Goal: Transaction & Acquisition: Purchase product/service

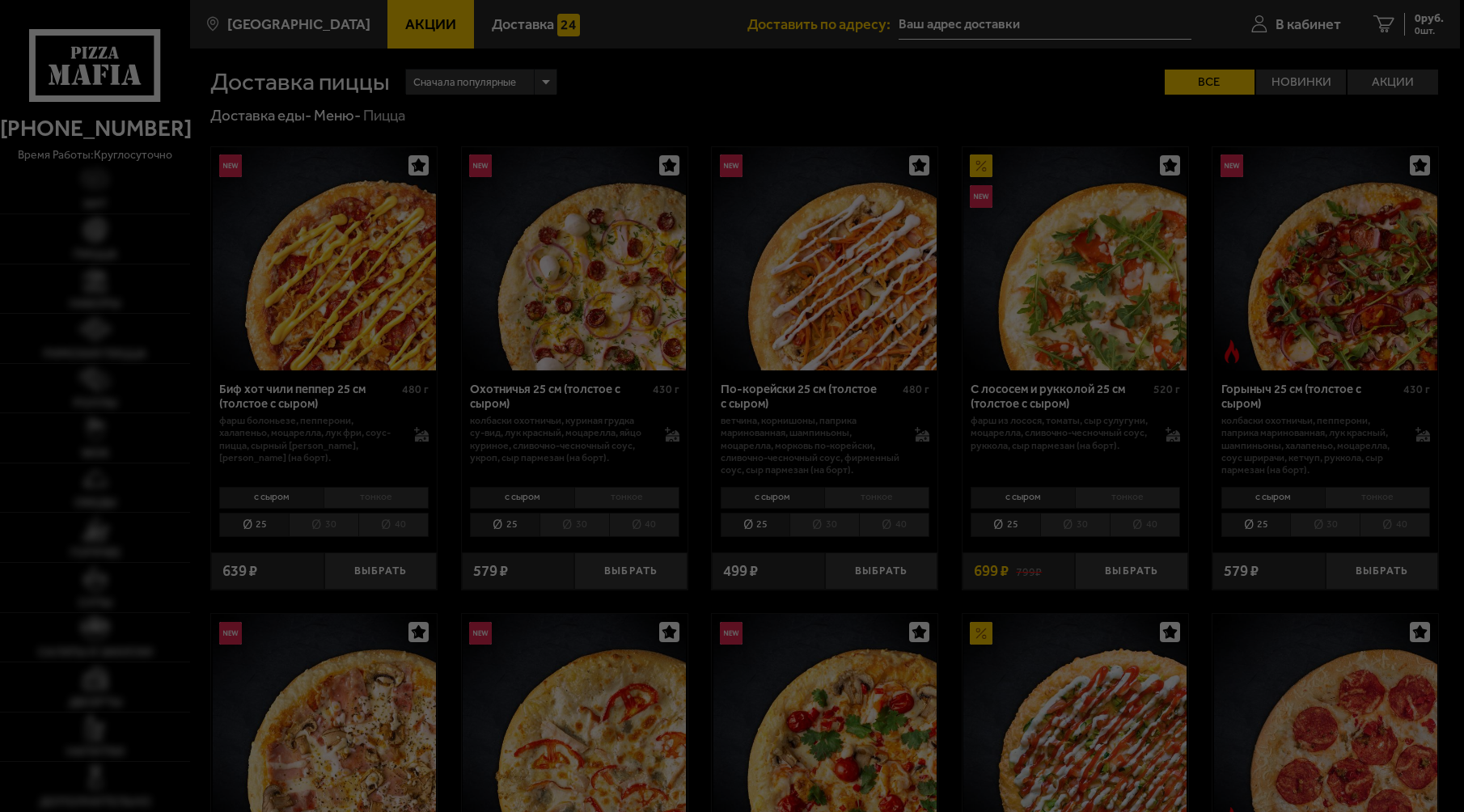
type input "[STREET_ADDRESS]"
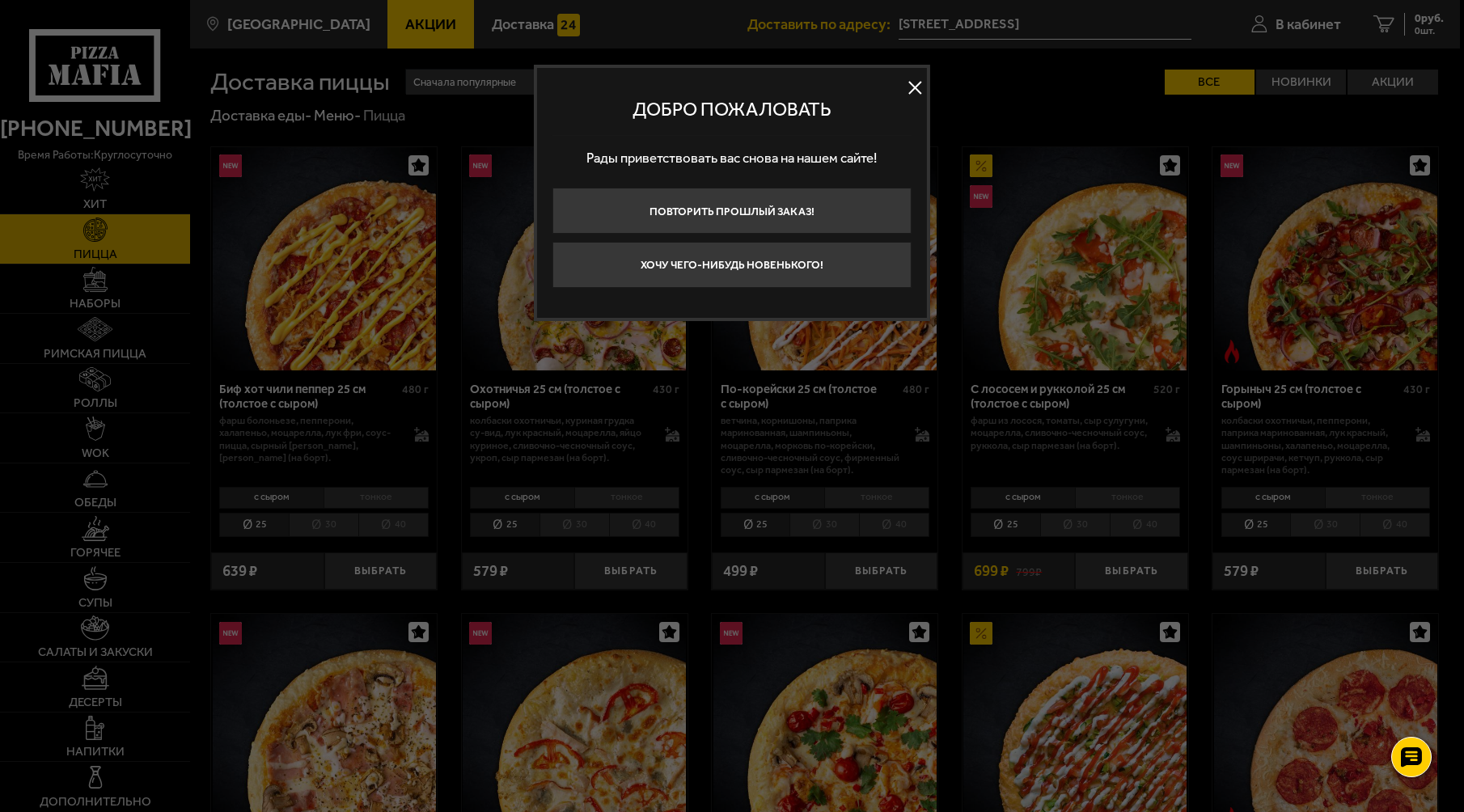
click at [914, 86] on button at bounding box center [915, 88] width 25 height 25
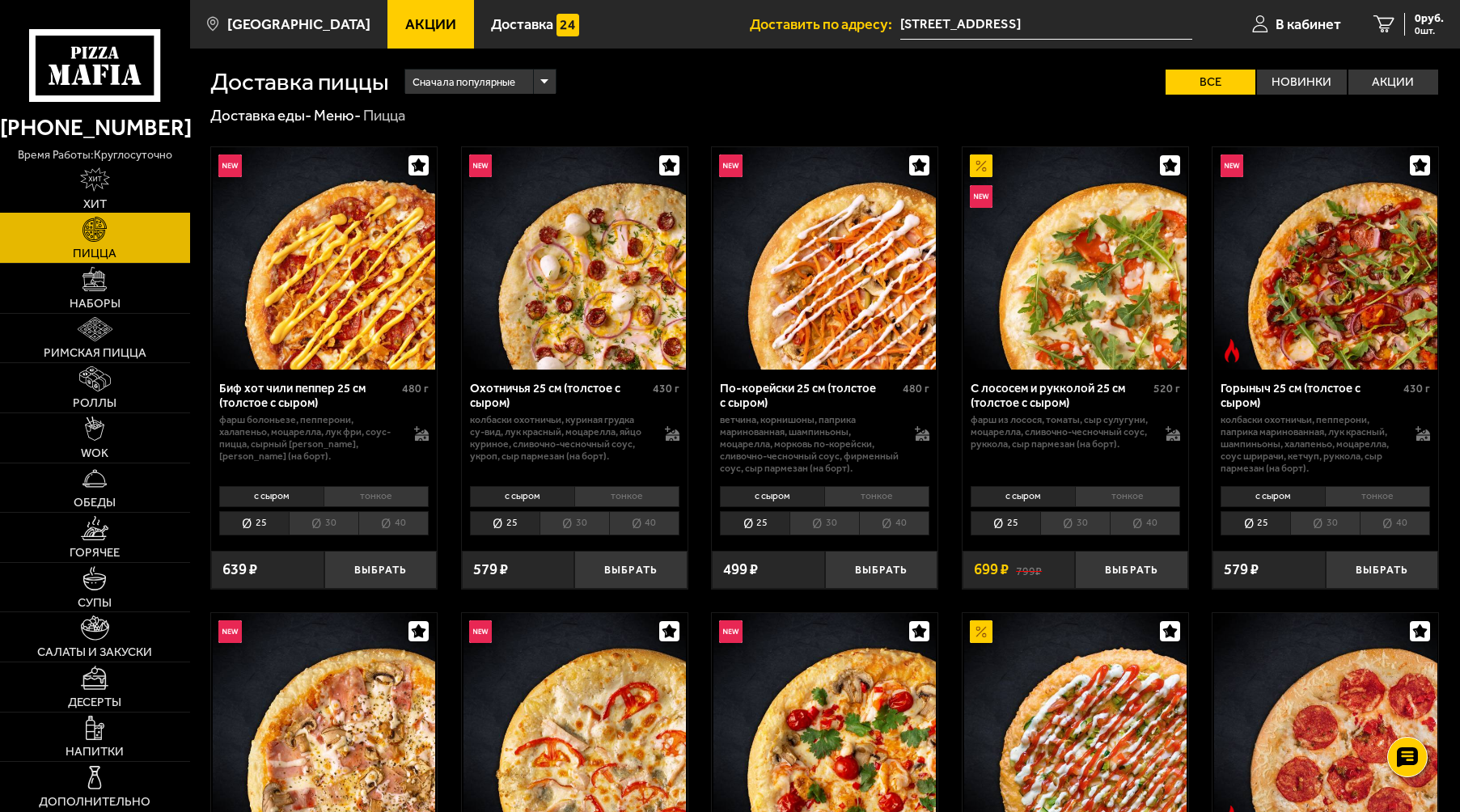
click at [93, 185] on img at bounding box center [94, 180] width 29 height 25
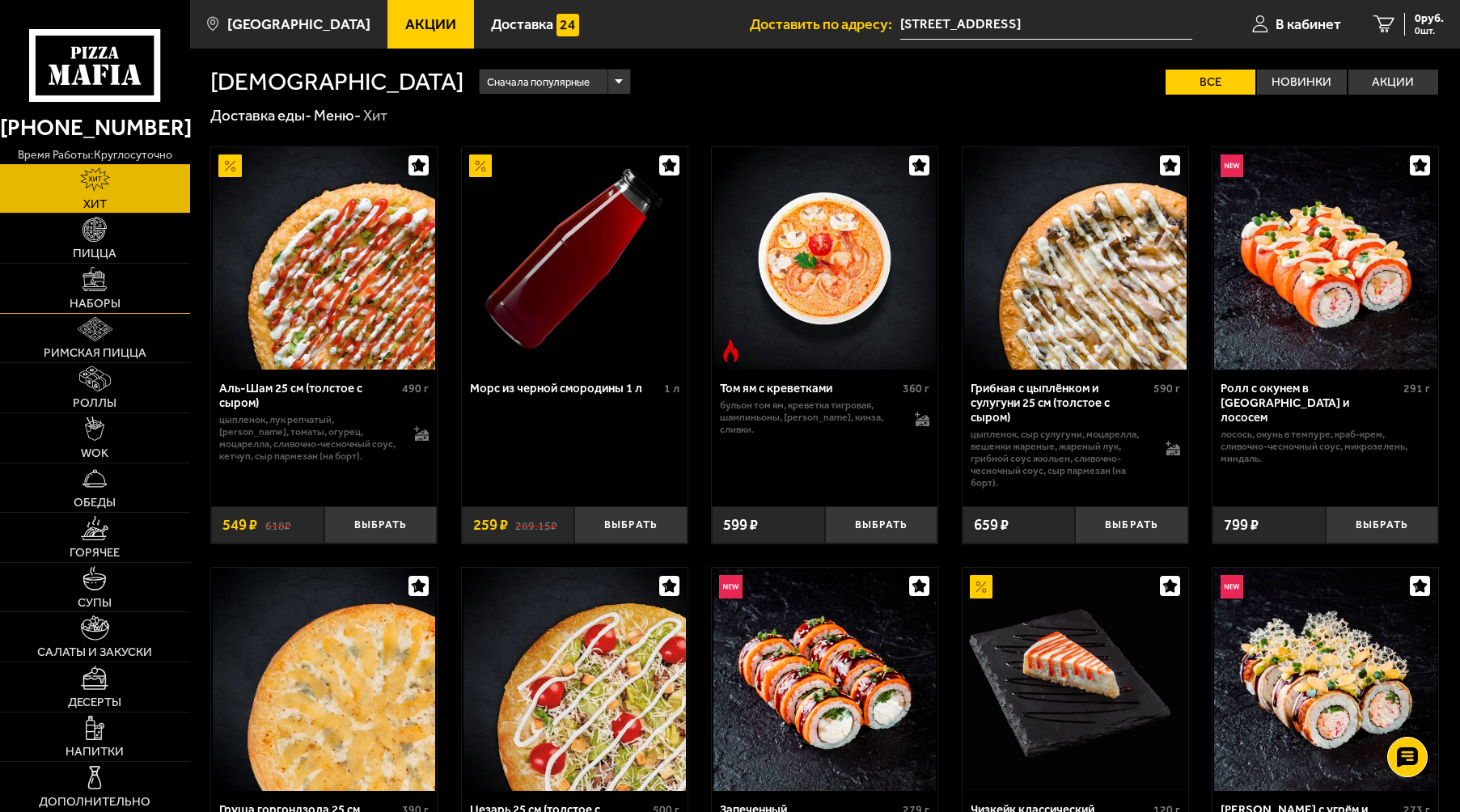
click at [101, 289] on img at bounding box center [95, 279] width 25 height 25
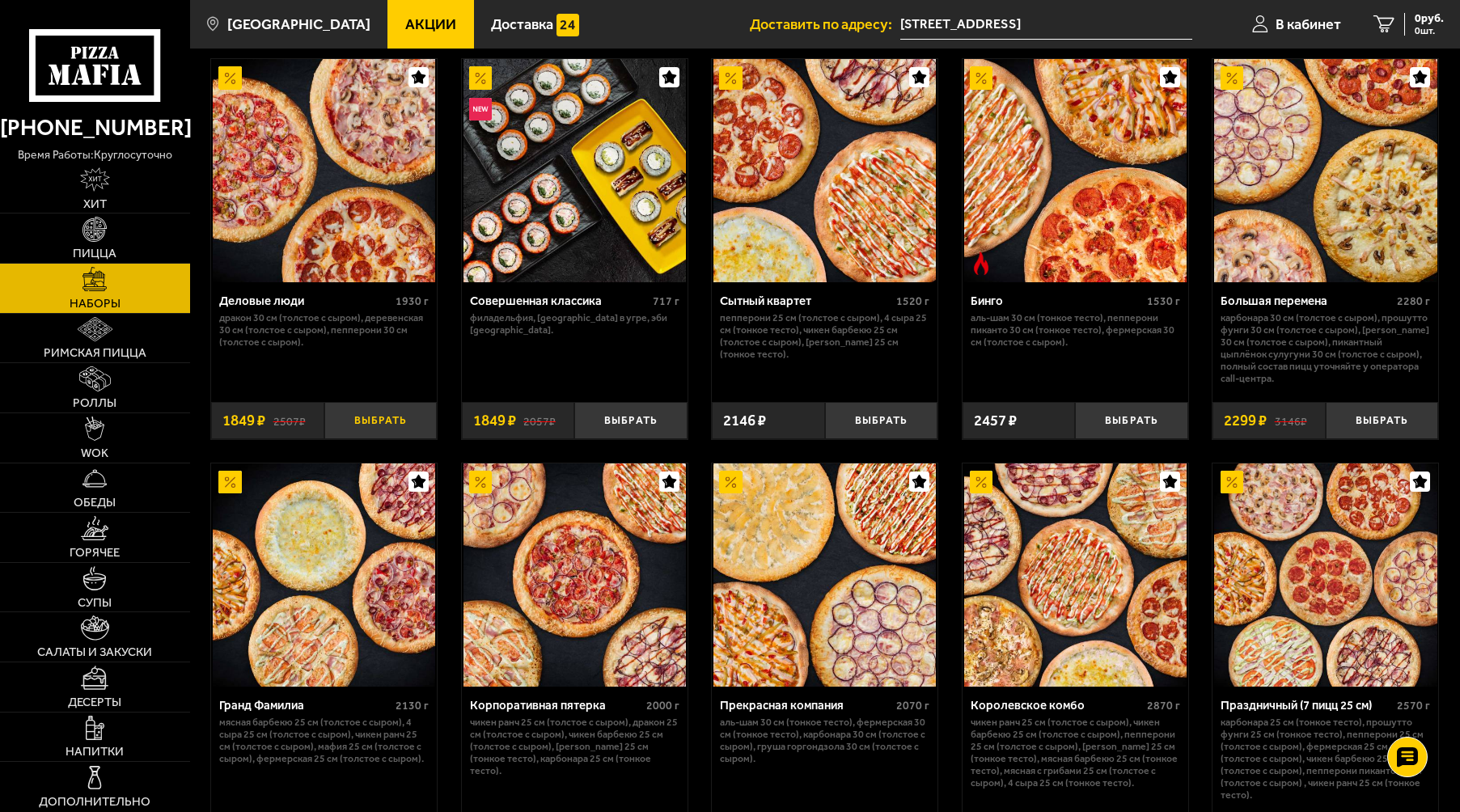
scroll to position [1617, 0]
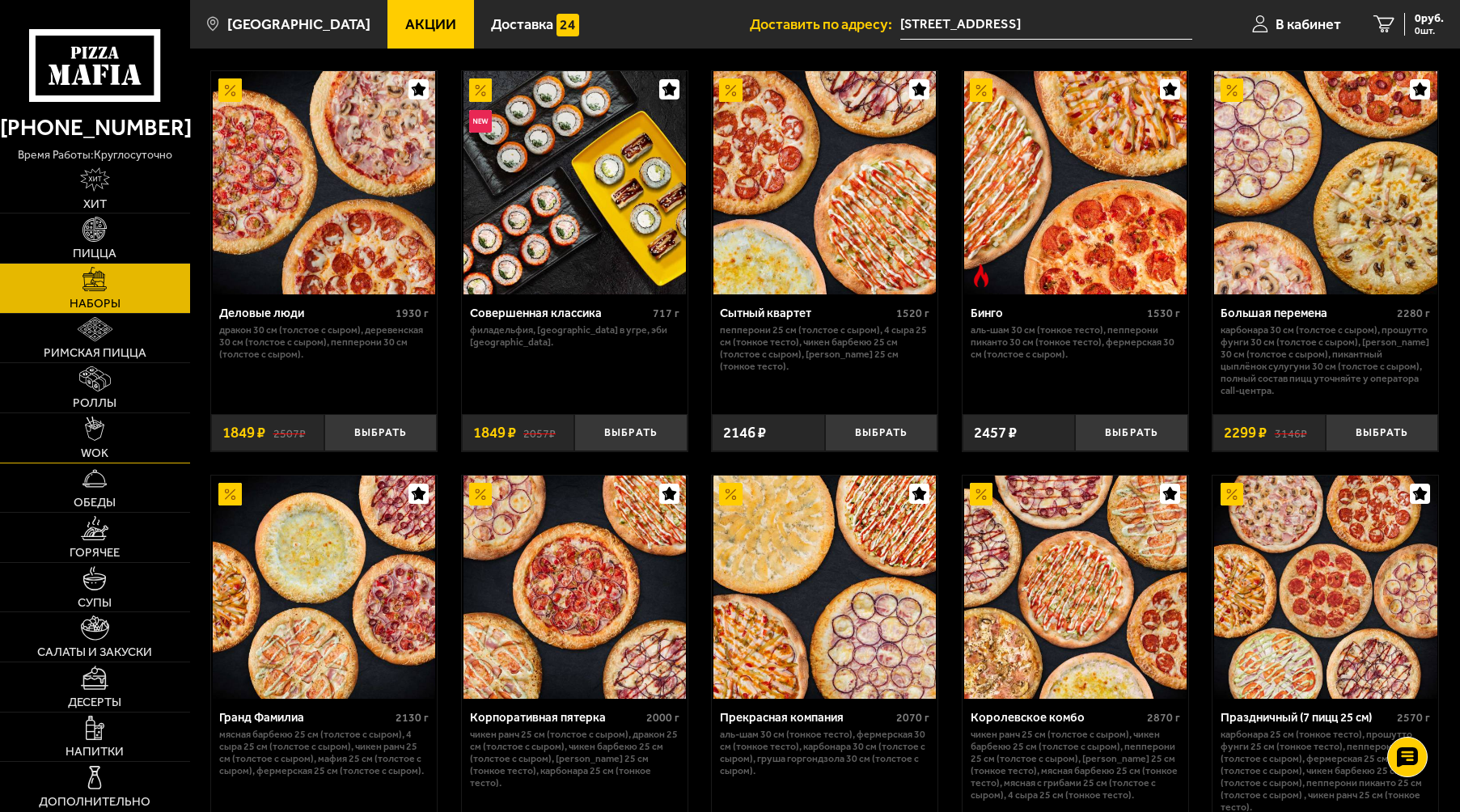
click at [95, 440] on img at bounding box center [95, 429] width 19 height 25
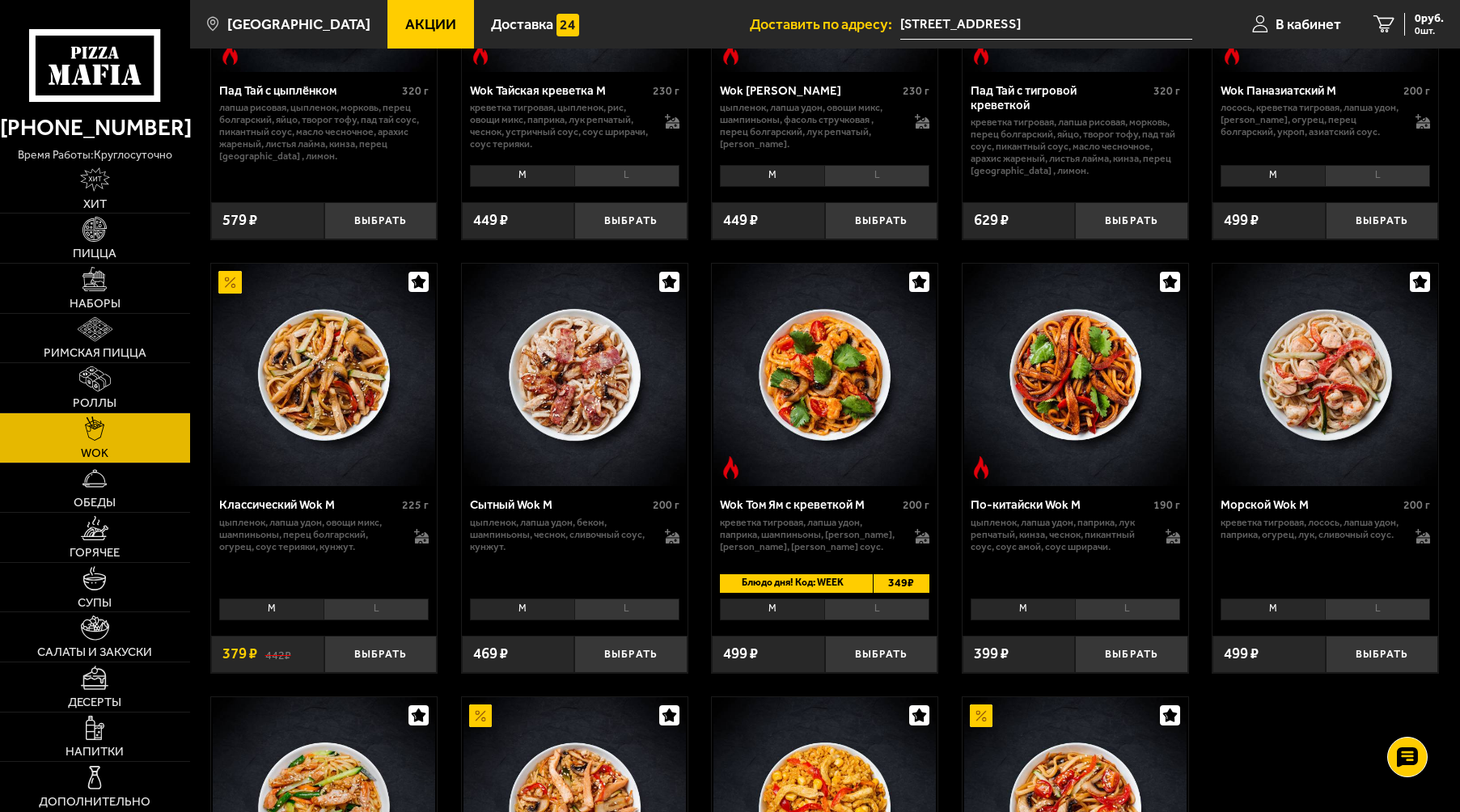
scroll to position [324, 0]
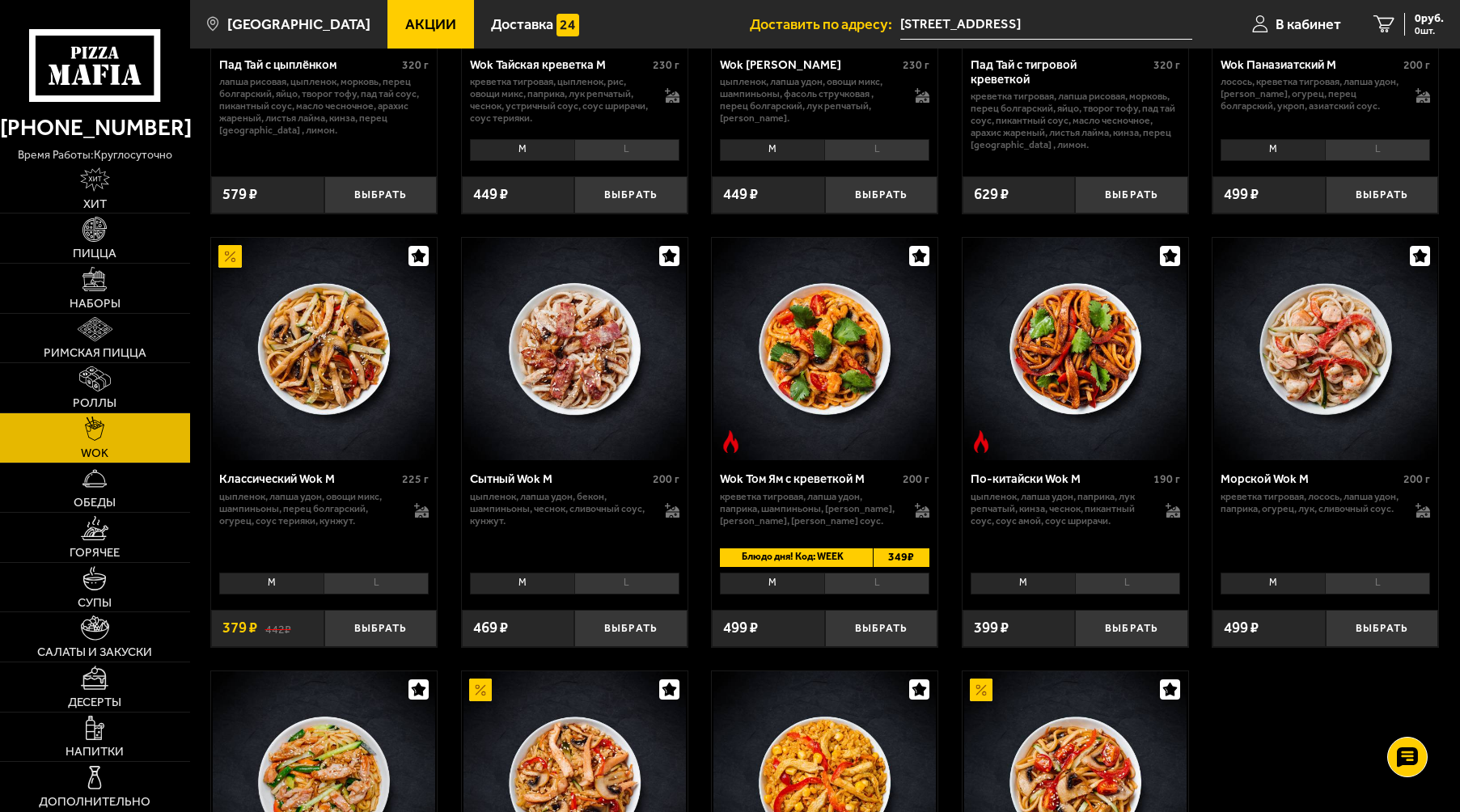
click at [634, 586] on li "L" at bounding box center [627, 583] width 105 height 22
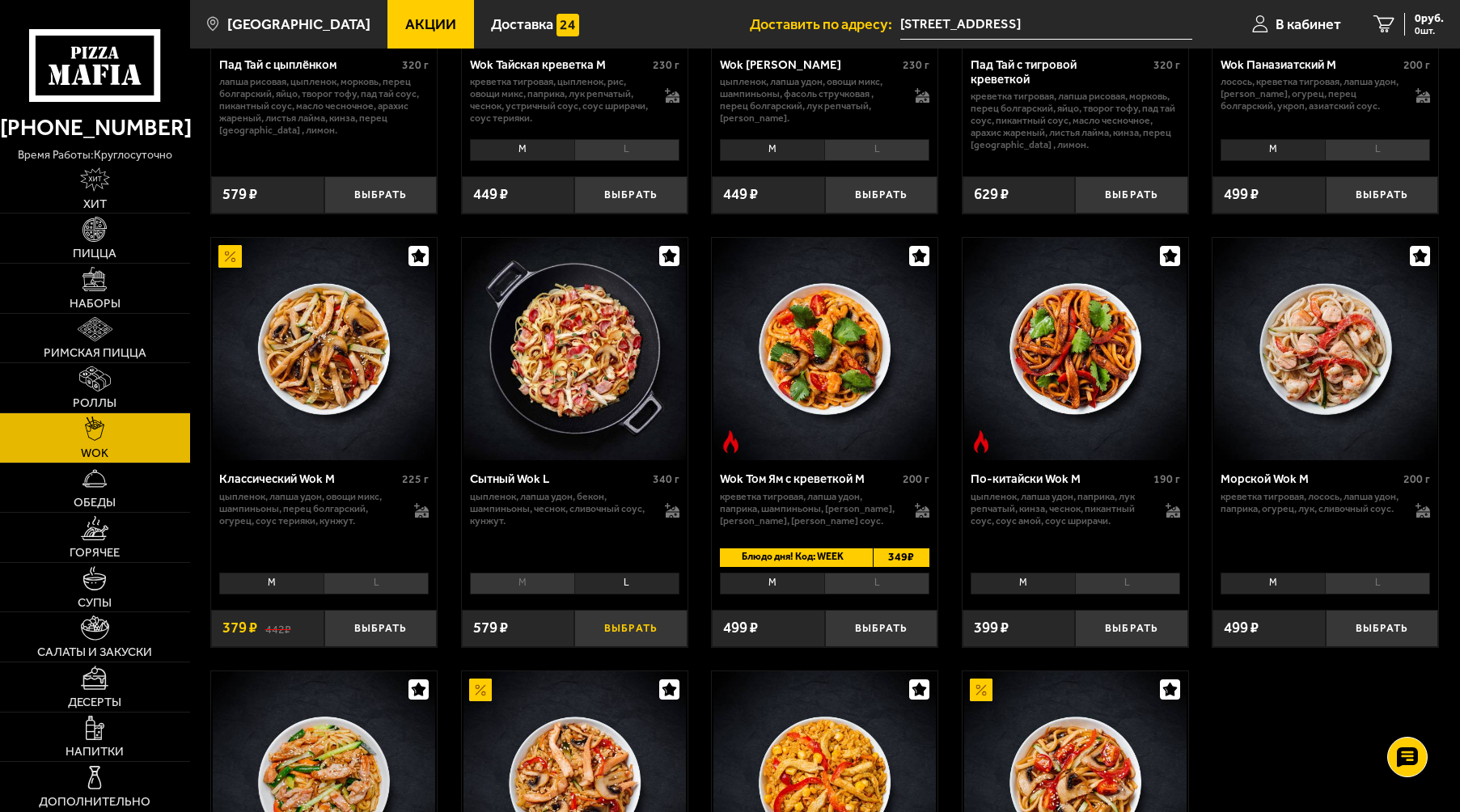
click at [628, 623] on button "Выбрать" at bounding box center [631, 628] width 113 height 37
click at [671, 623] on button "+" at bounding box center [668, 628] width 38 height 37
click at [96, 538] on img at bounding box center [94, 528] width 27 height 25
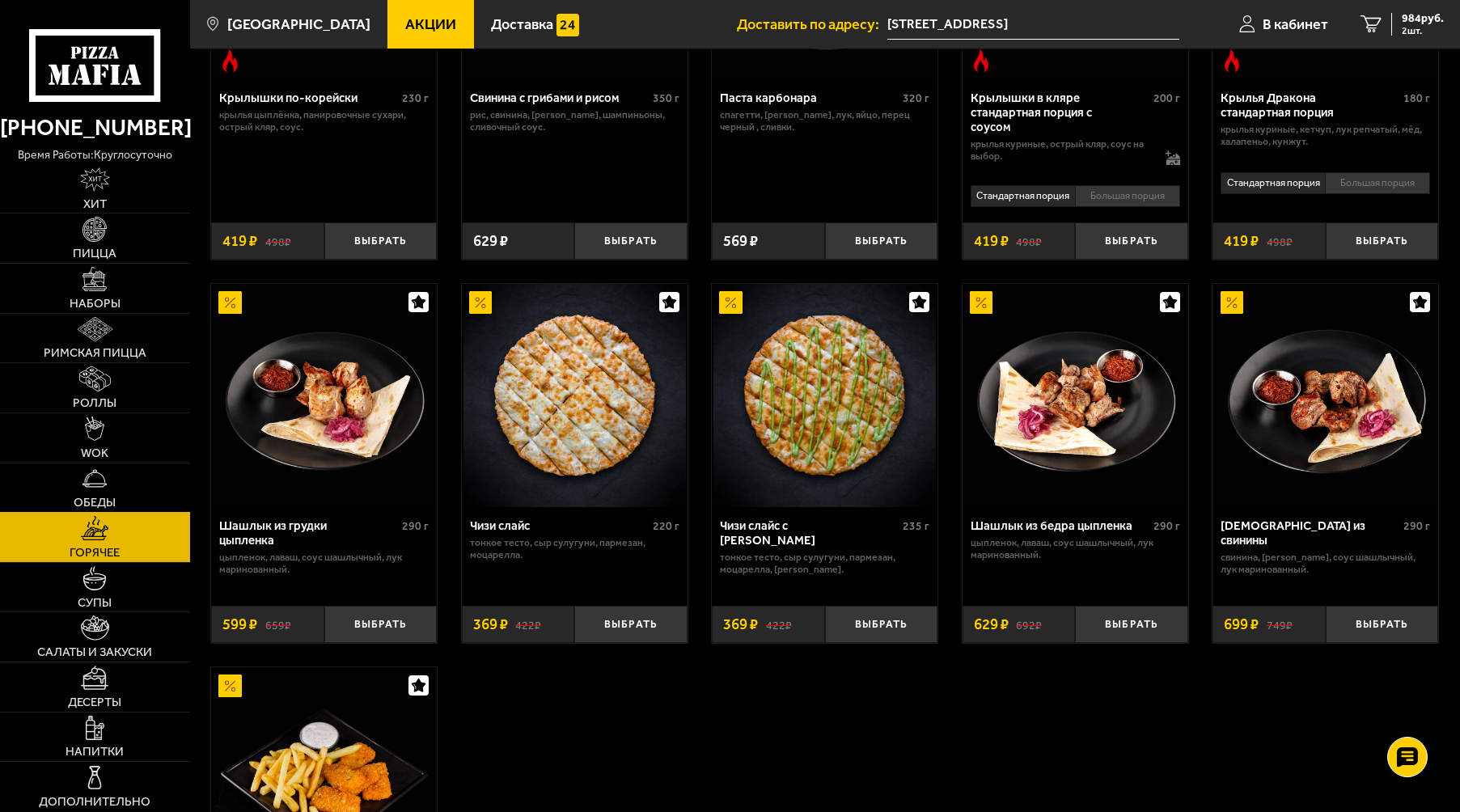
scroll to position [728, 0]
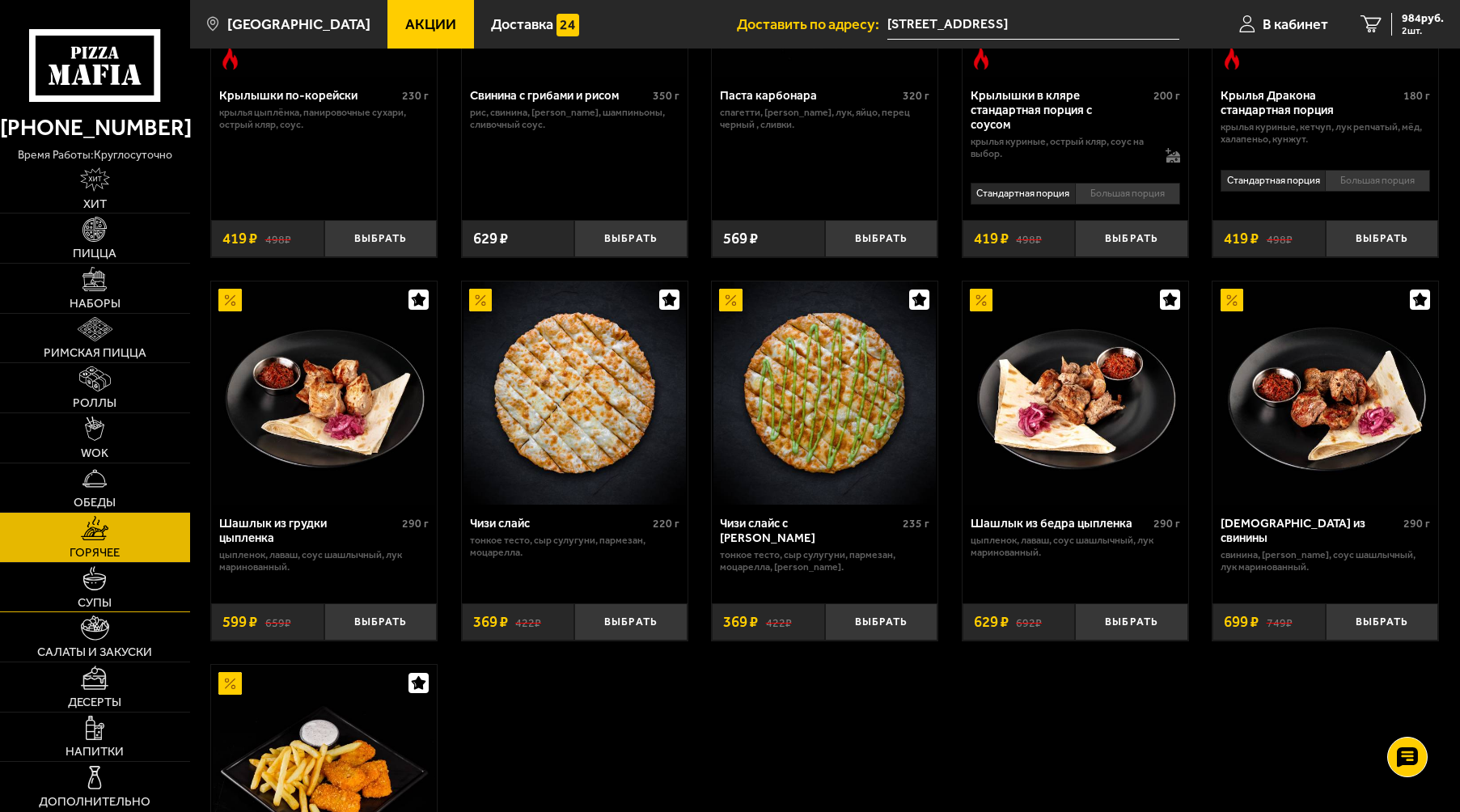
click at [108, 581] on link "Супы" at bounding box center [95, 588] width 190 height 49
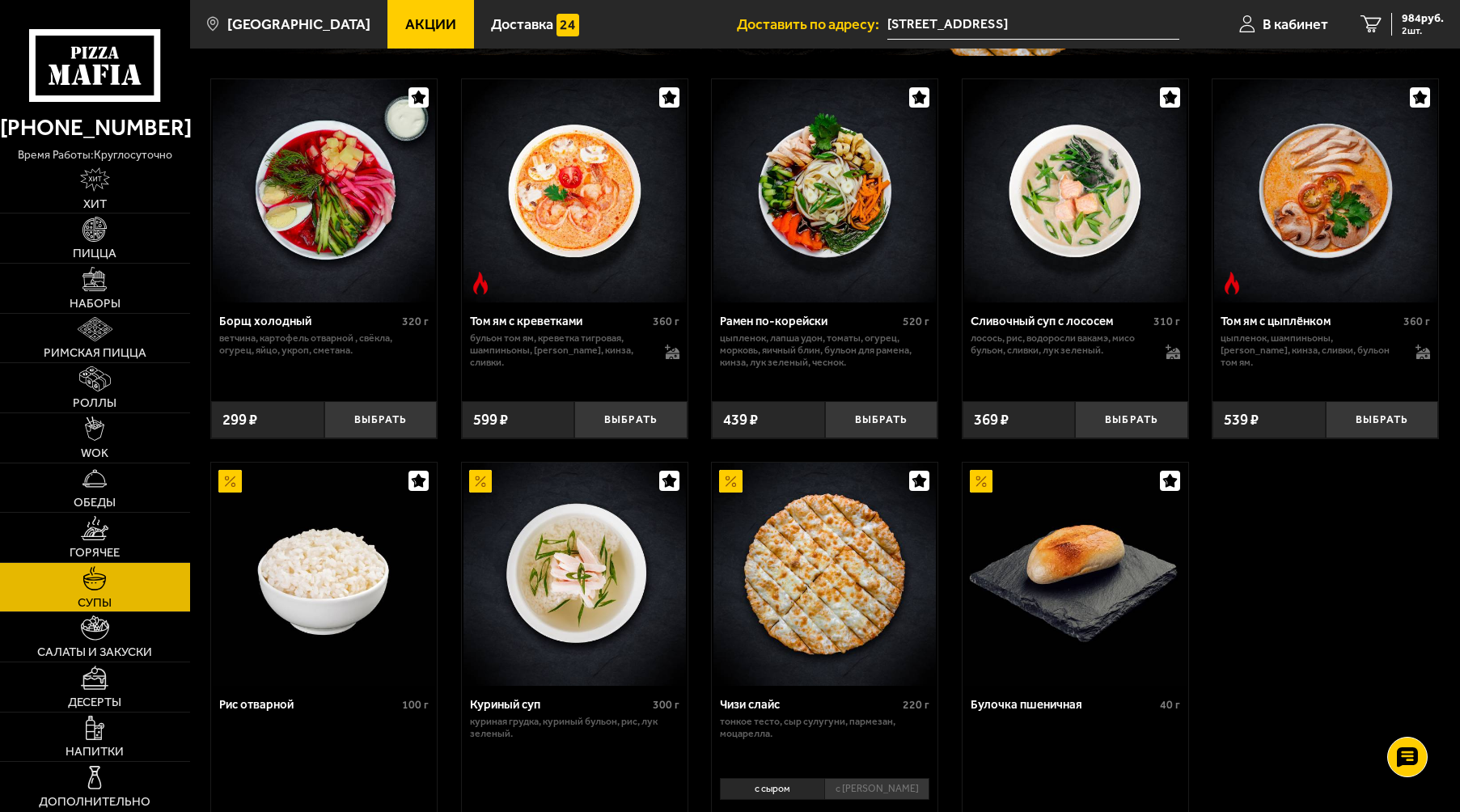
scroll to position [324, 0]
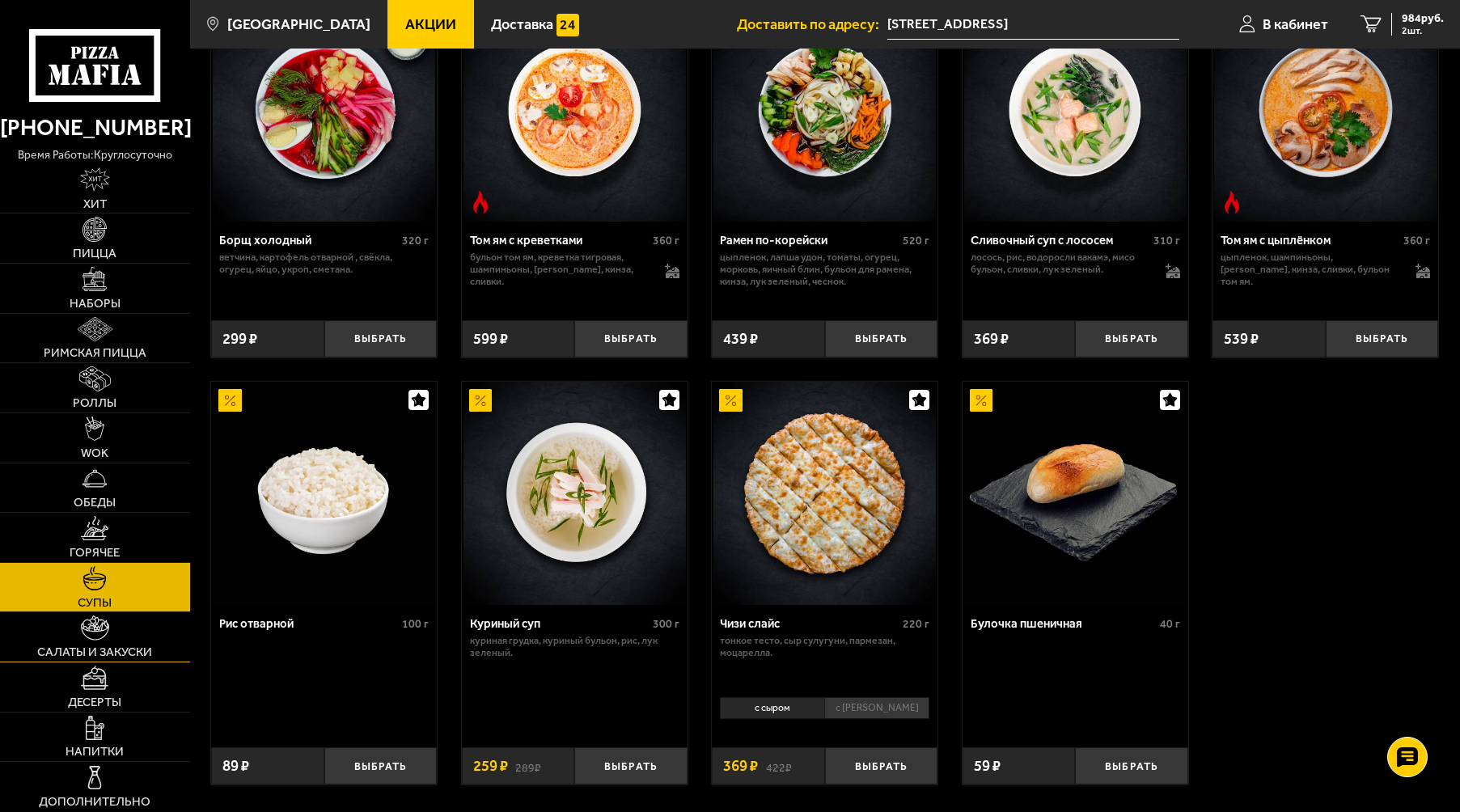
click at [91, 638] on img at bounding box center [94, 628] width 27 height 25
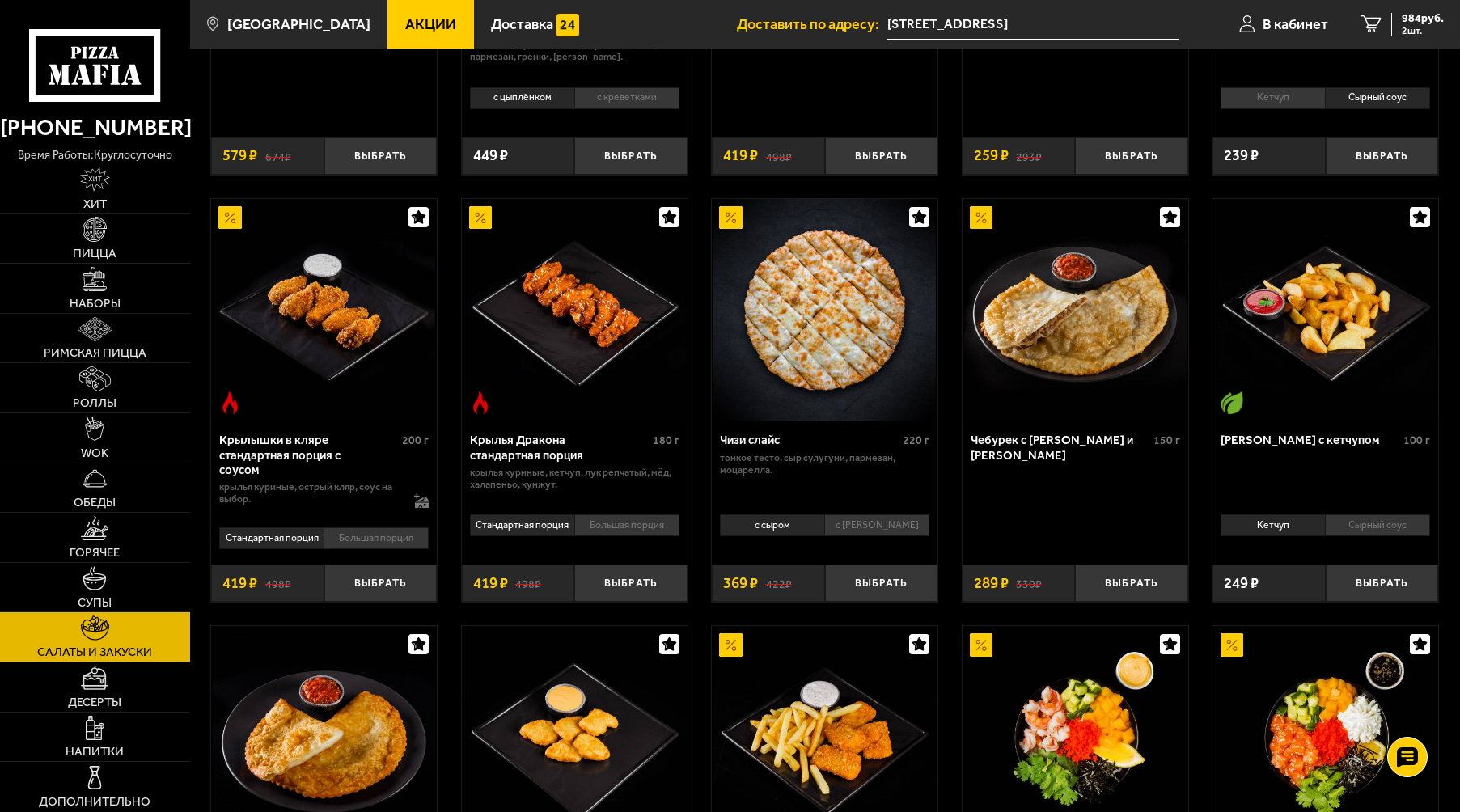
scroll to position [647, 0]
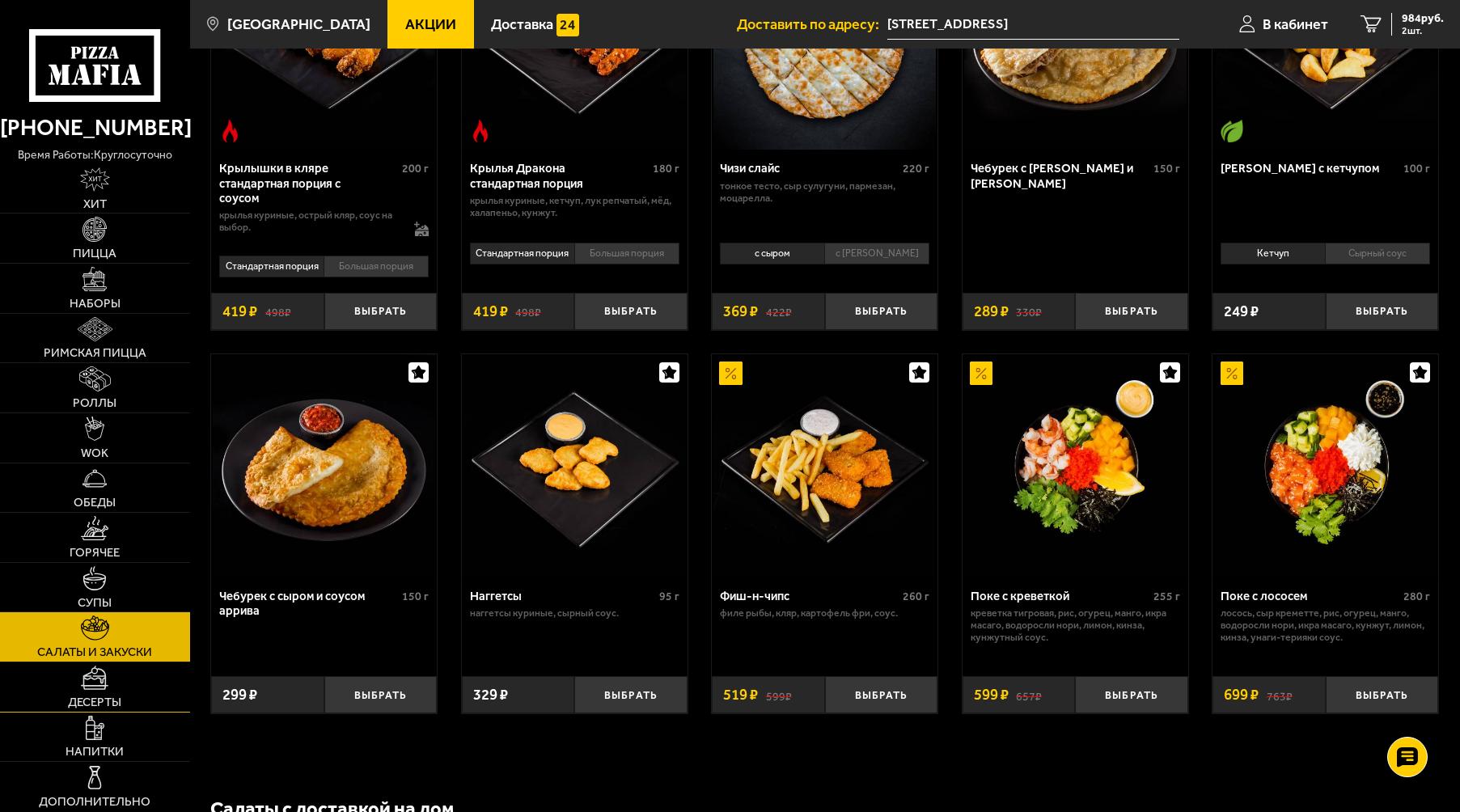
click at [95, 680] on img at bounding box center [94, 678] width 27 height 25
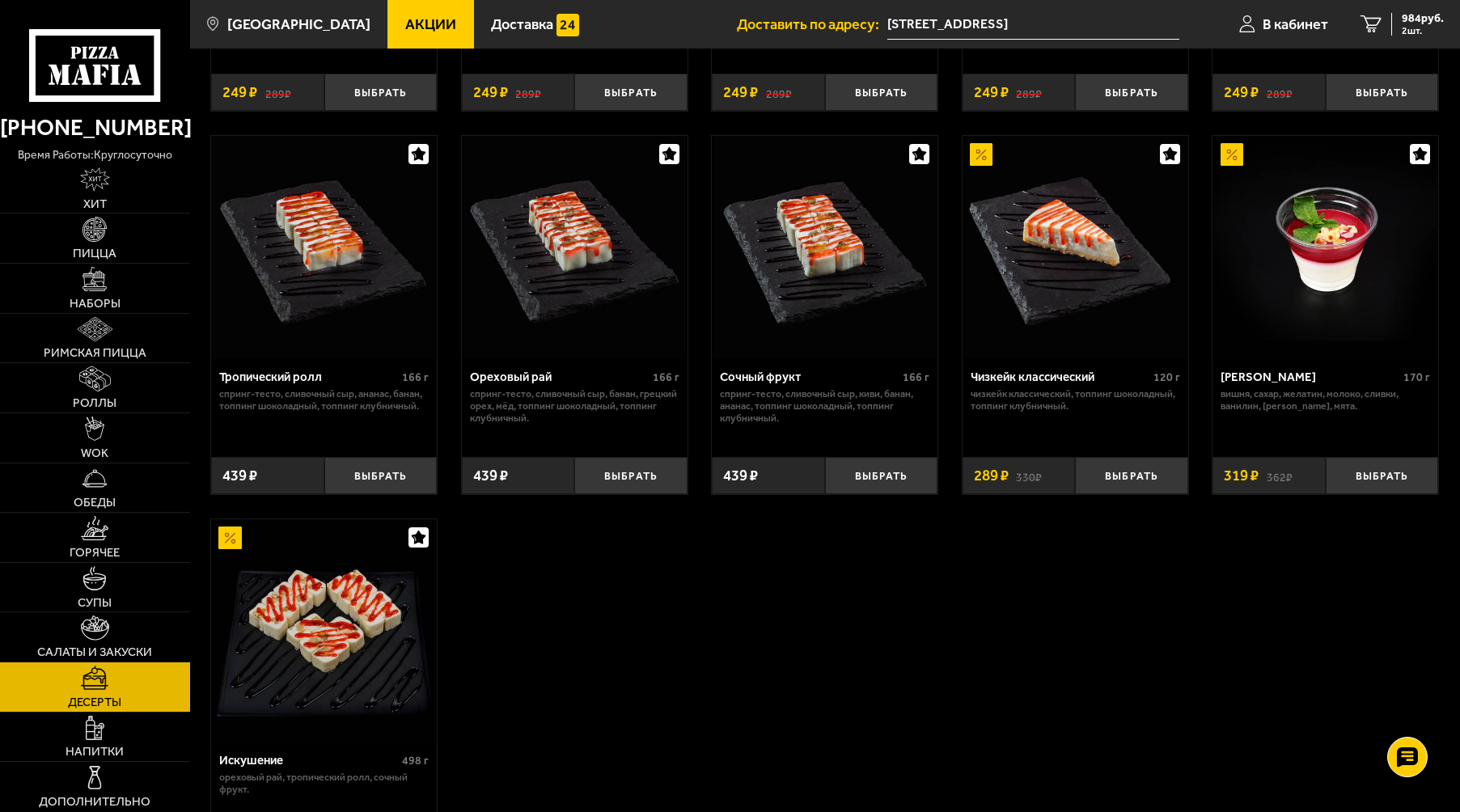
scroll to position [404, 0]
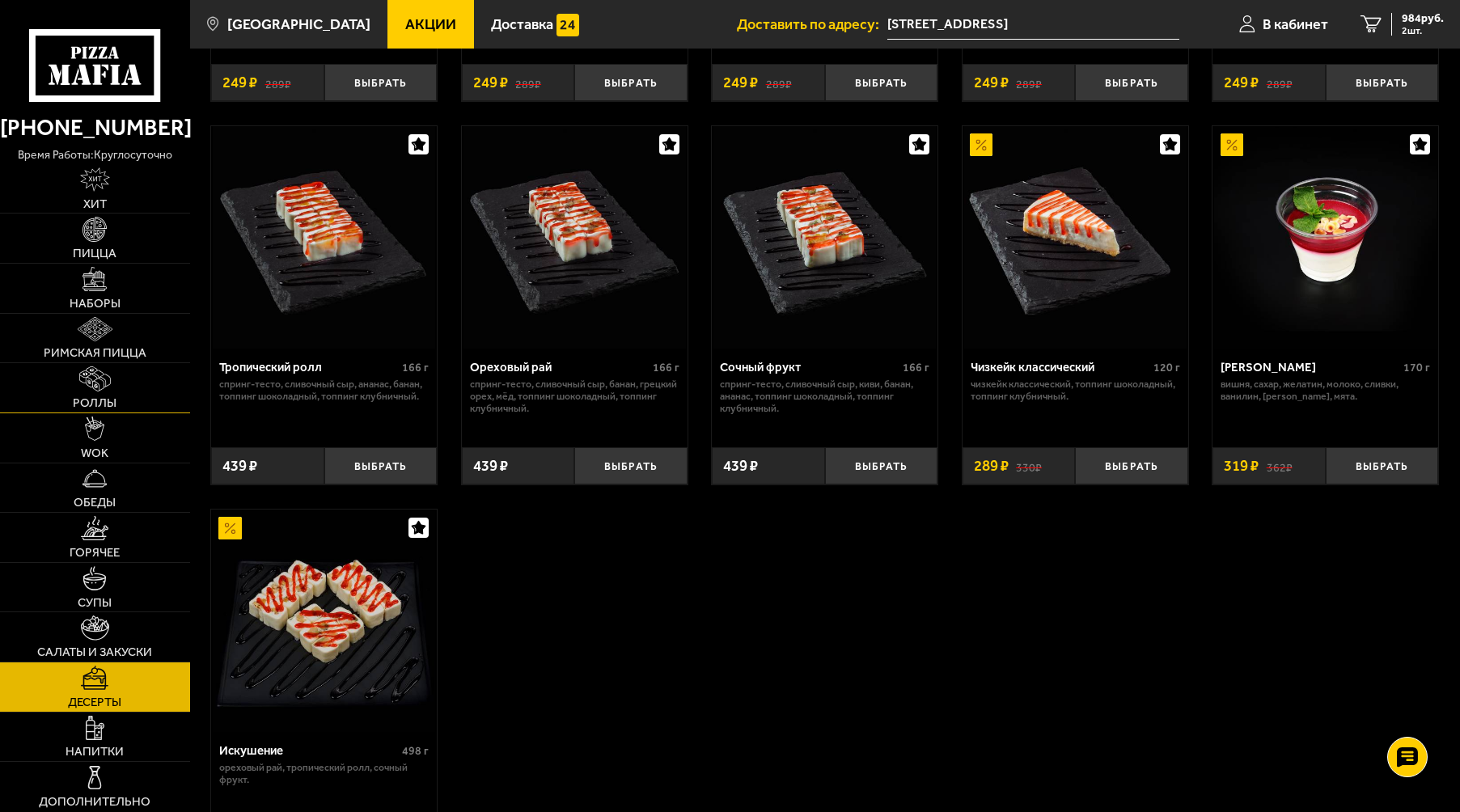
click at [103, 388] on img at bounding box center [95, 379] width 32 height 25
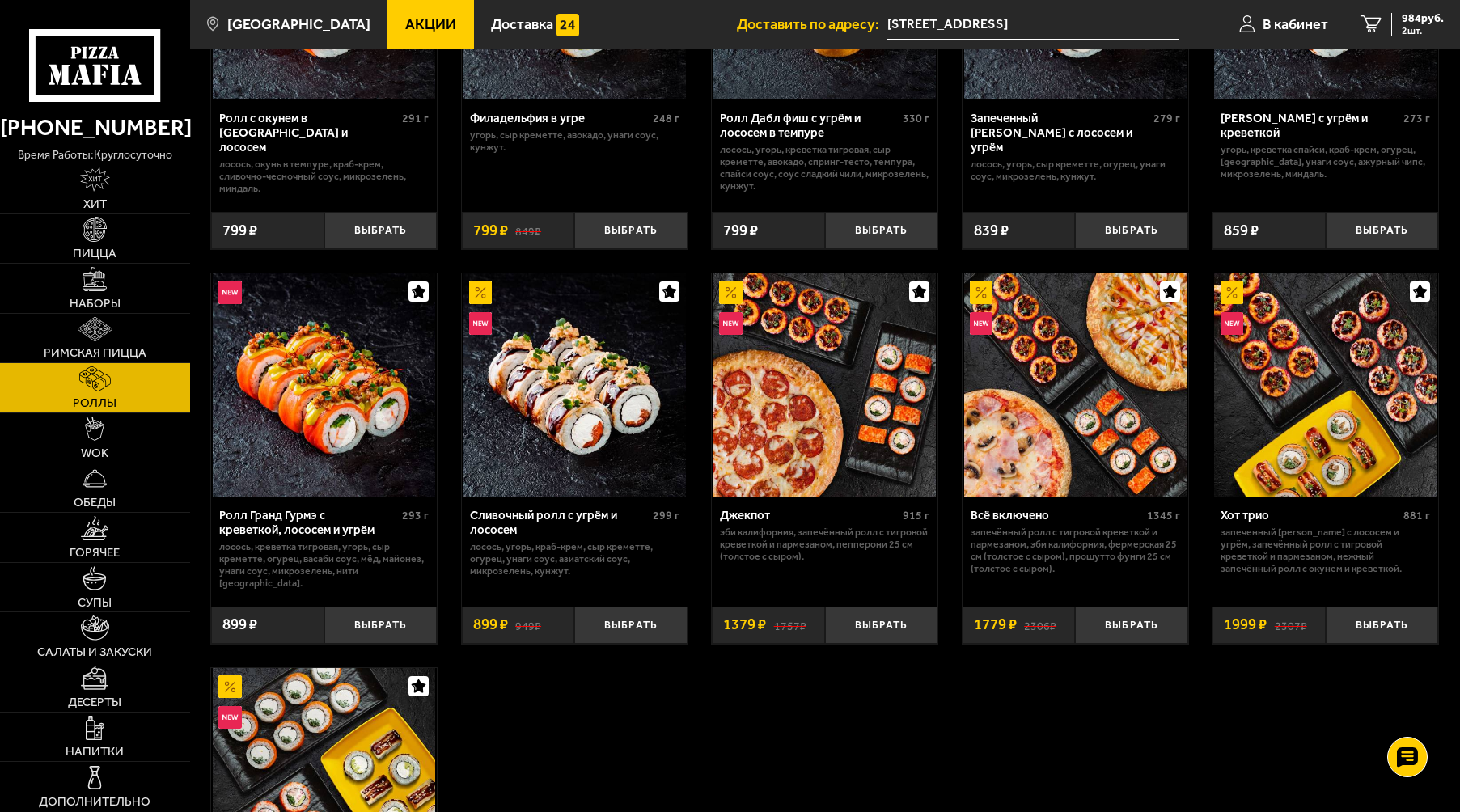
scroll to position [566, 0]
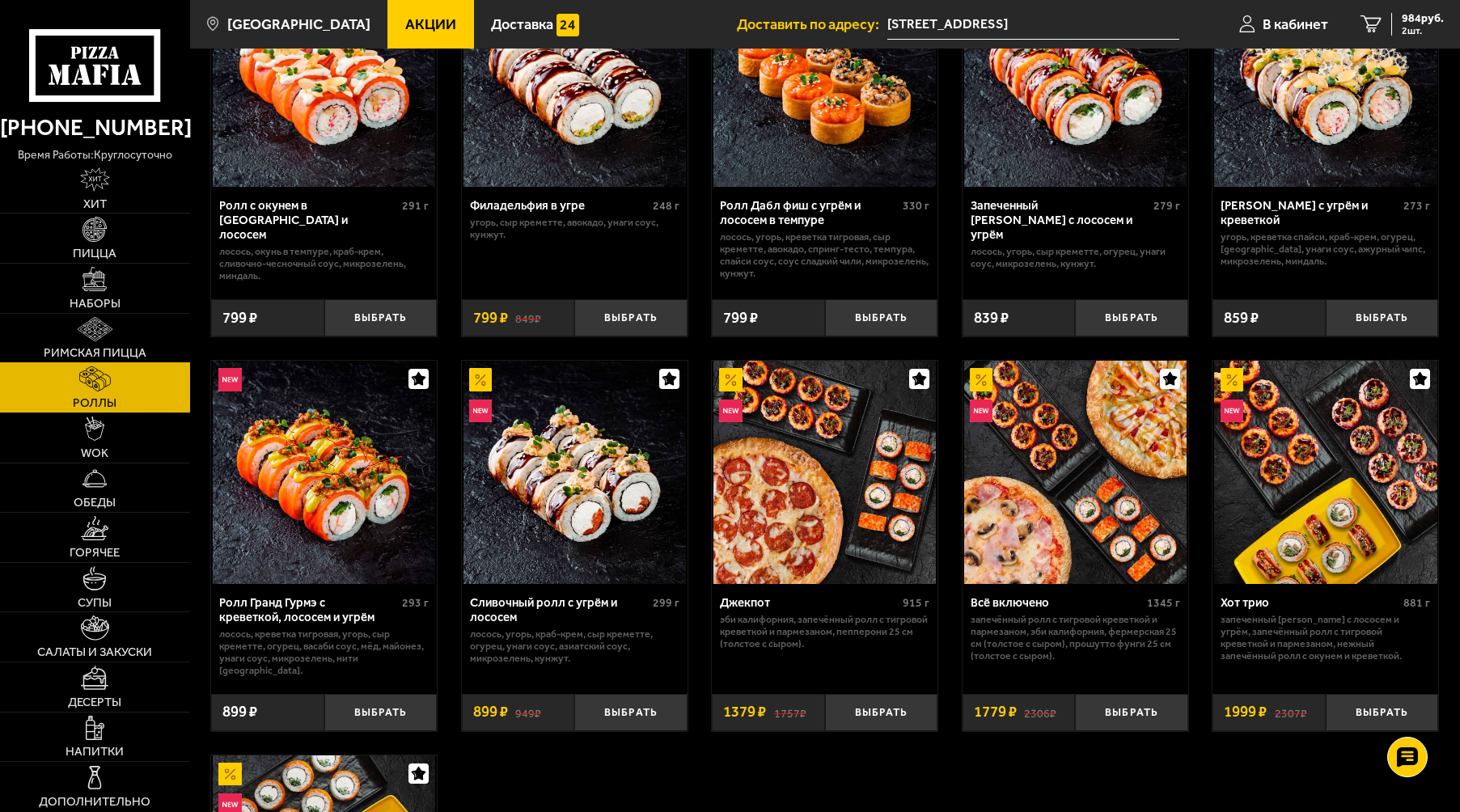
click at [98, 341] on img at bounding box center [96, 329] width 36 height 25
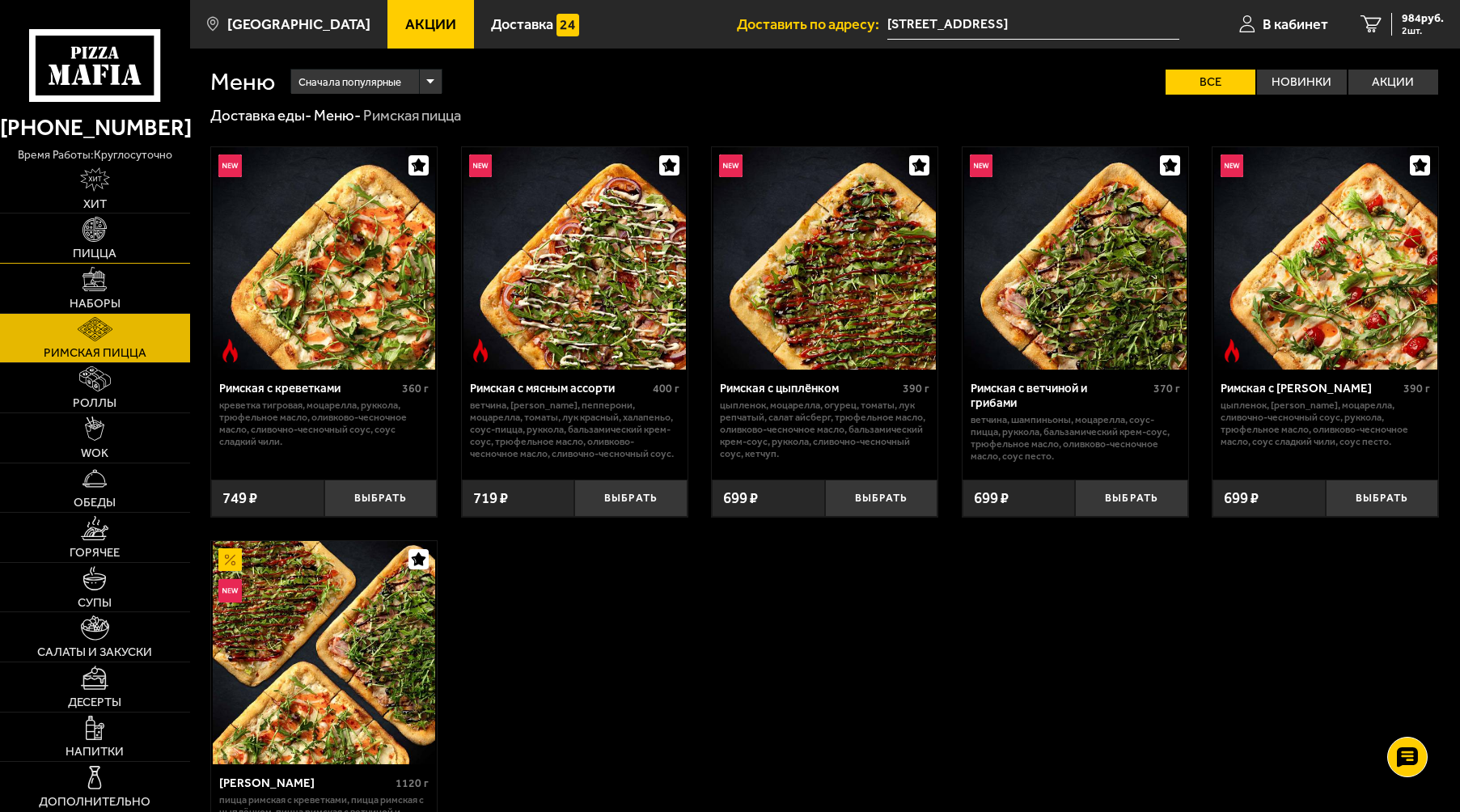
click at [101, 226] on img at bounding box center [95, 229] width 25 height 25
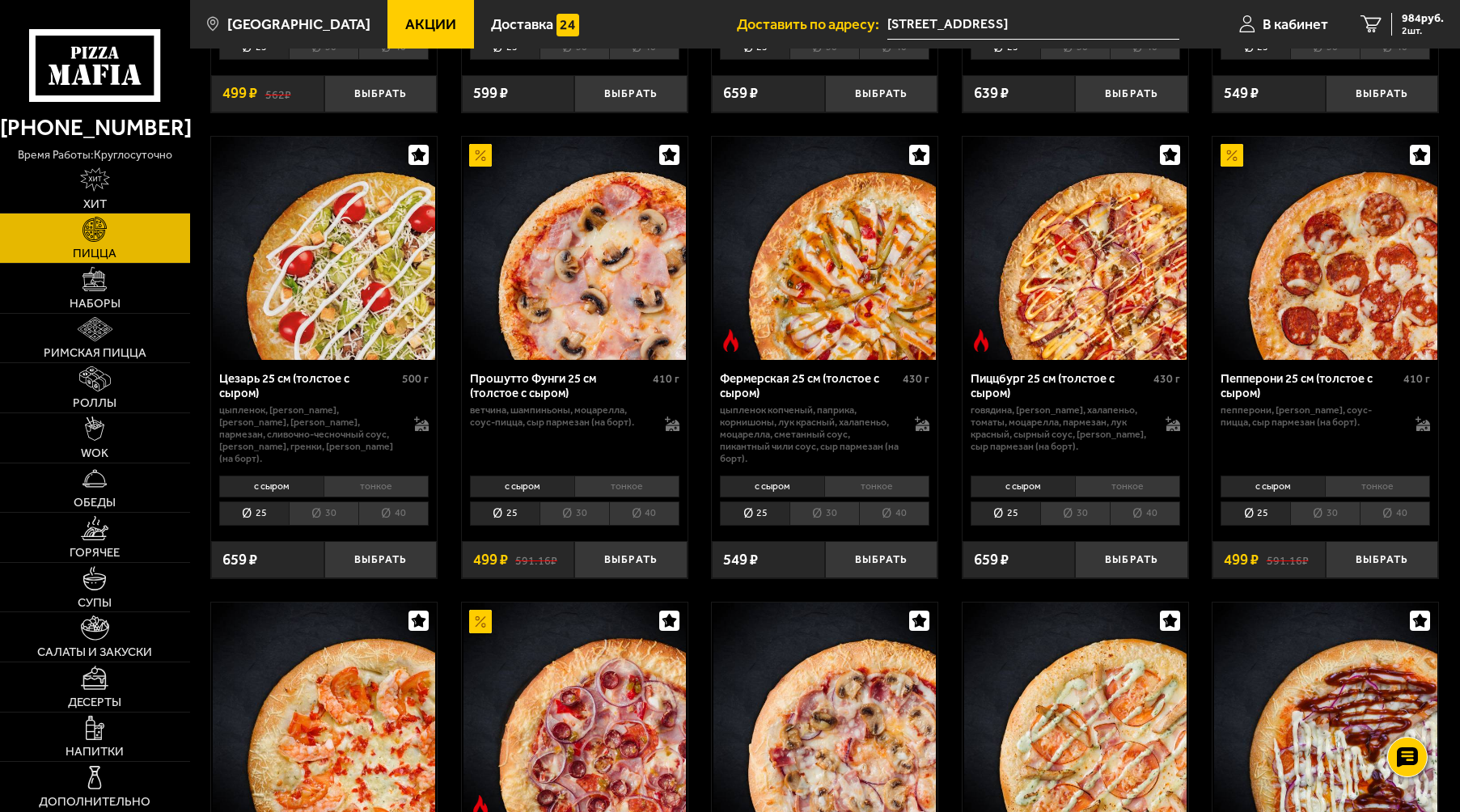
scroll to position [1375, 0]
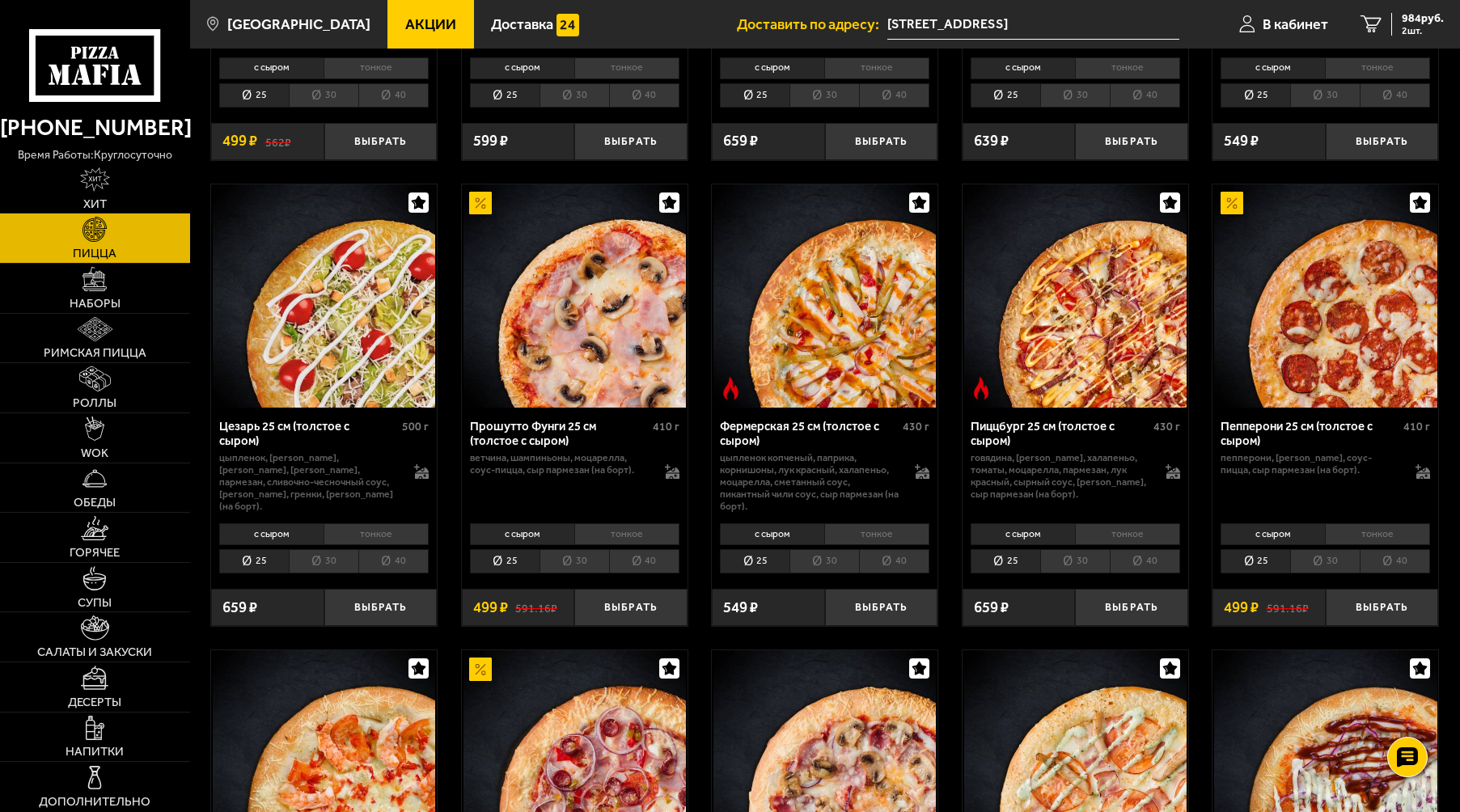
click at [1368, 524] on li "тонкое" at bounding box center [1378, 534] width 105 height 22
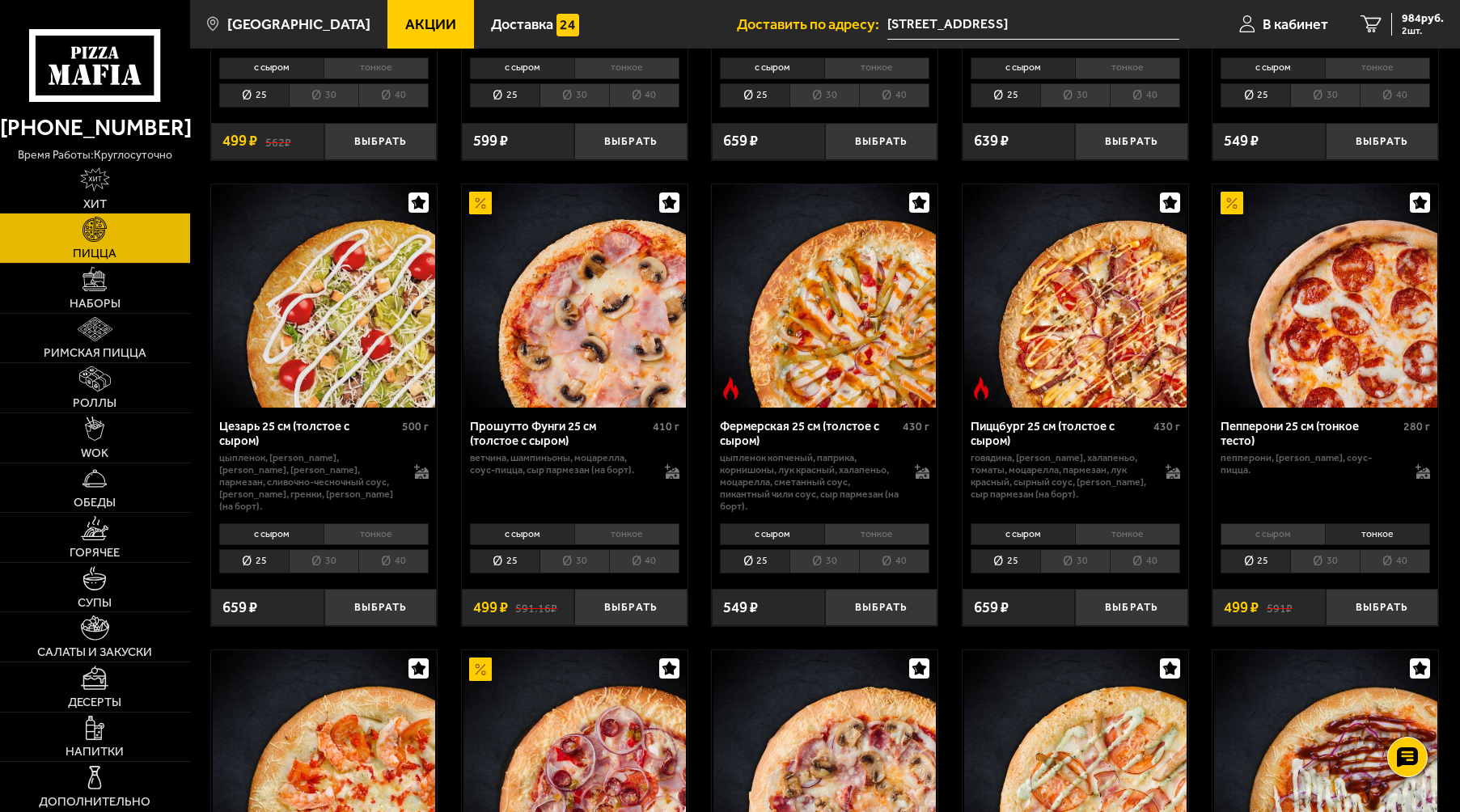
click at [1285, 527] on li "с сыром" at bounding box center [1272, 534] width 104 height 22
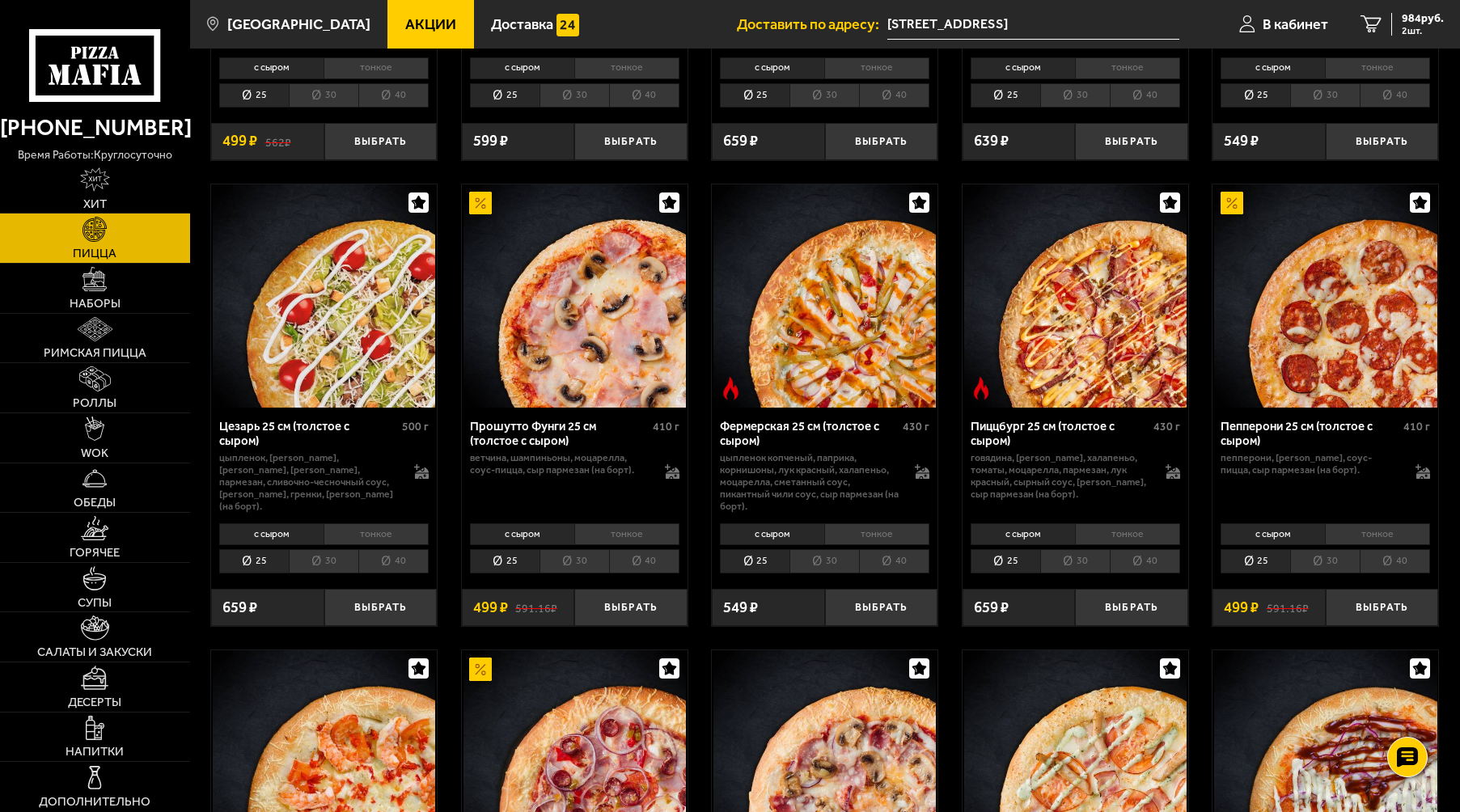
click at [1363, 524] on li "тонкое" at bounding box center [1378, 534] width 105 height 22
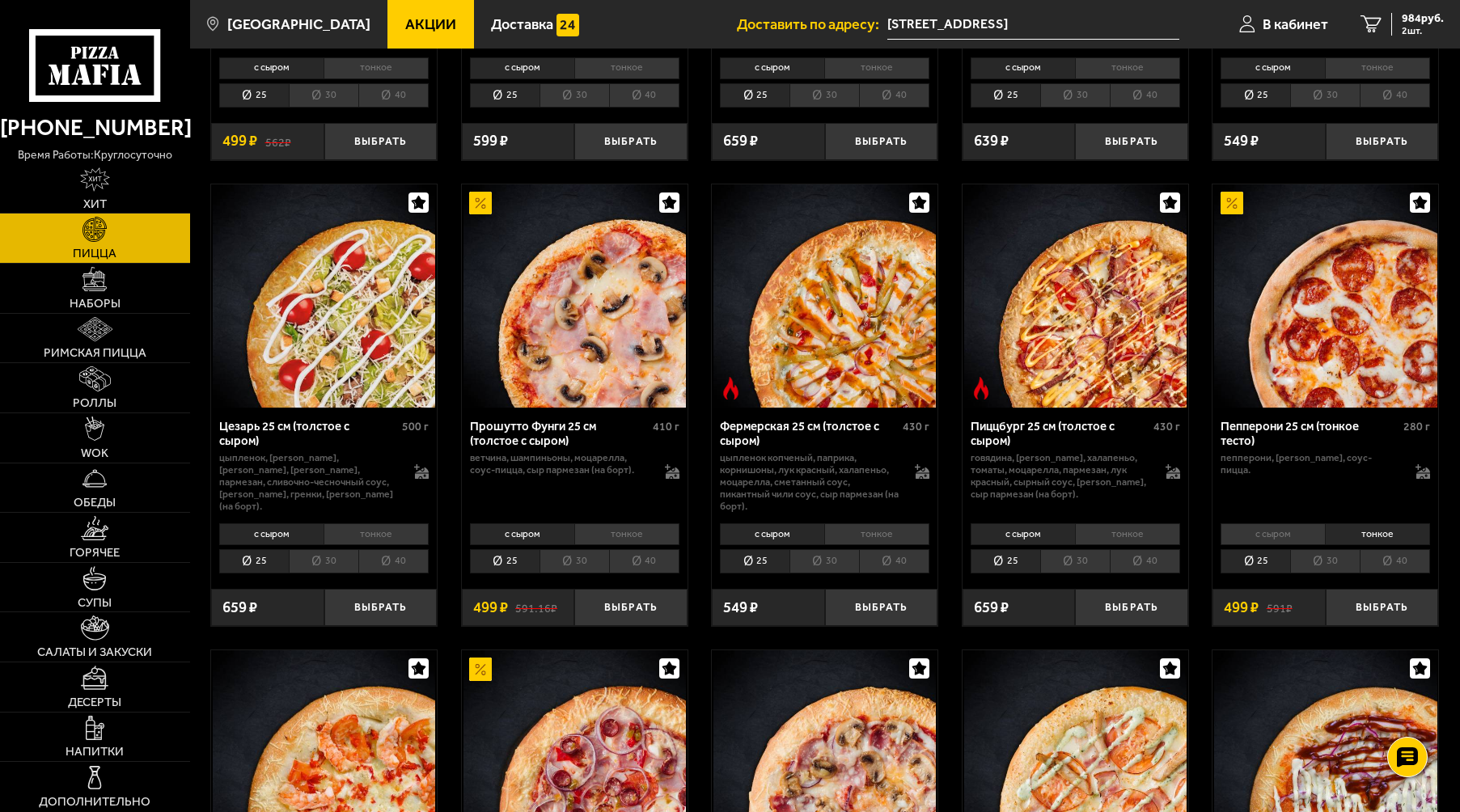
click at [1292, 524] on li "с сыром" at bounding box center [1272, 534] width 104 height 22
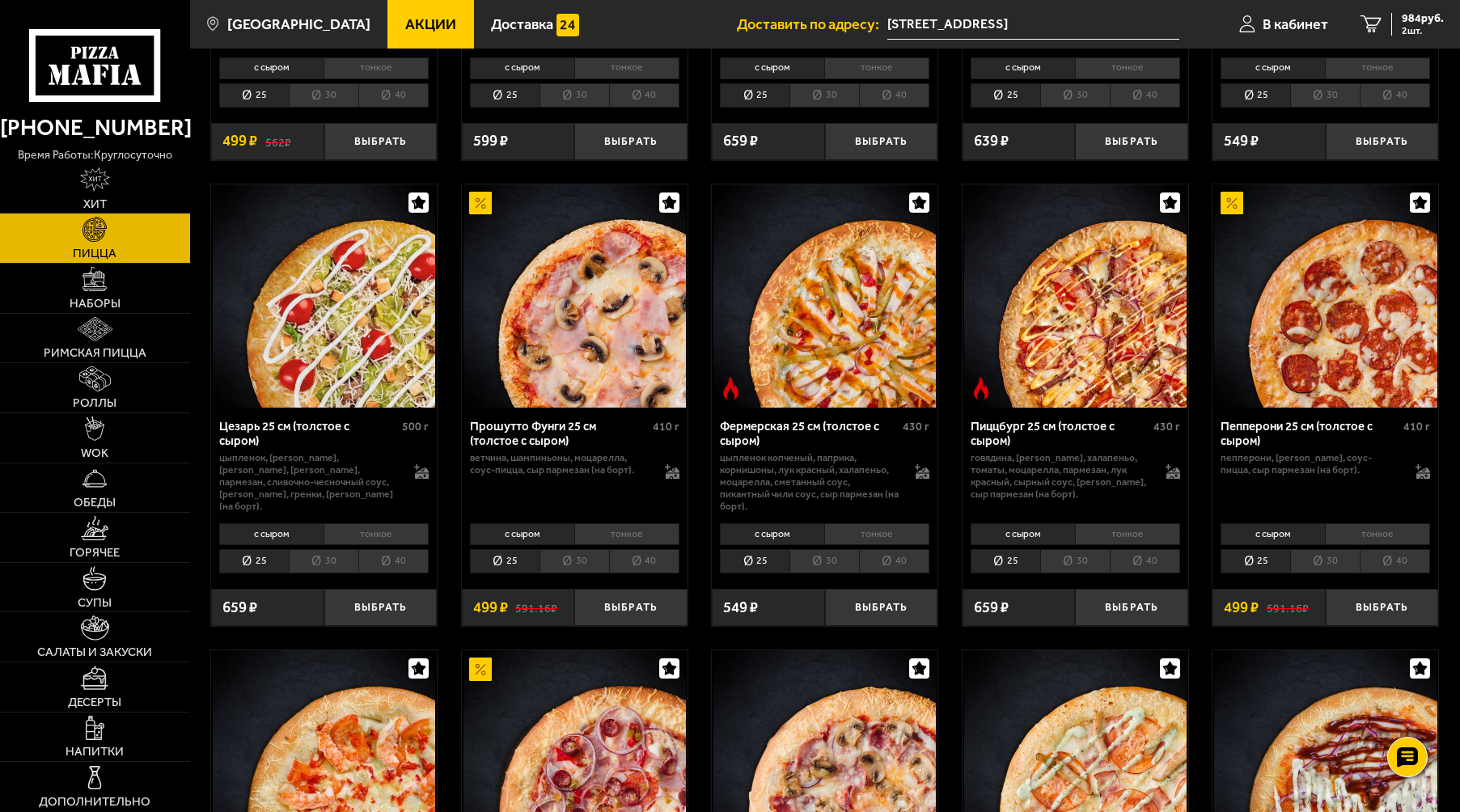
click at [1354, 524] on li "тонкое" at bounding box center [1378, 534] width 105 height 22
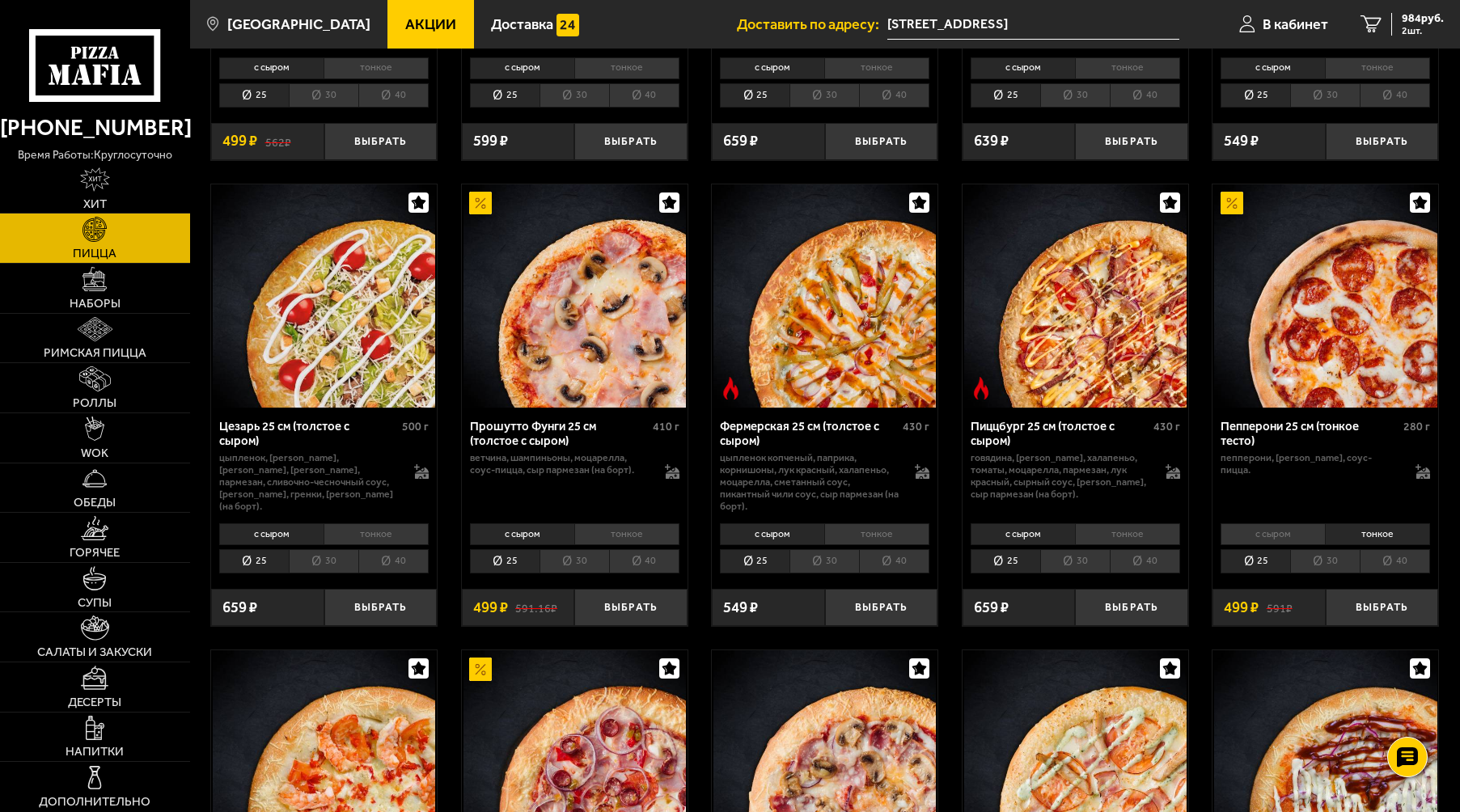
click at [1285, 524] on li "с сыром" at bounding box center [1272, 534] width 104 height 22
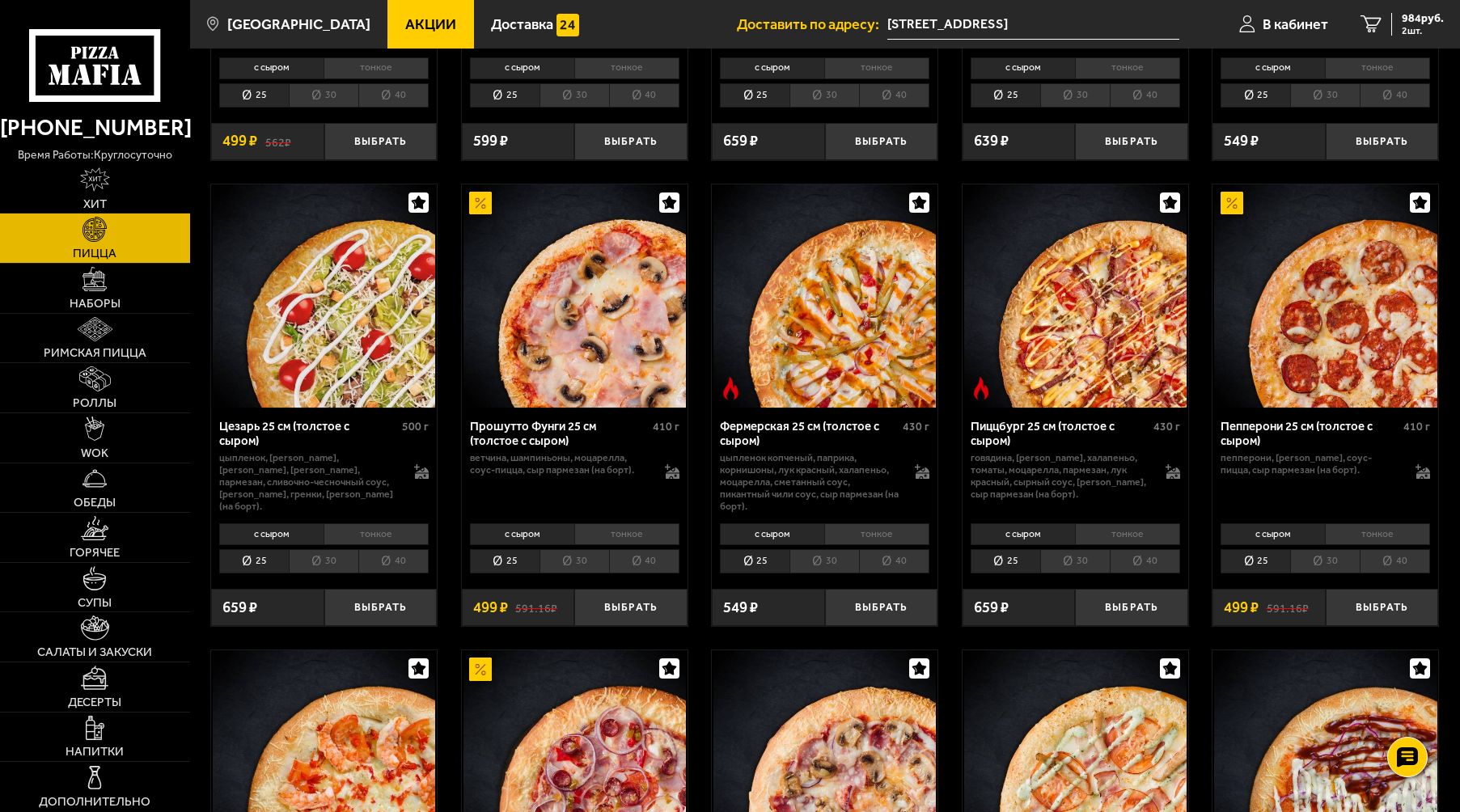
click at [1362, 524] on li "тонкое" at bounding box center [1378, 534] width 105 height 22
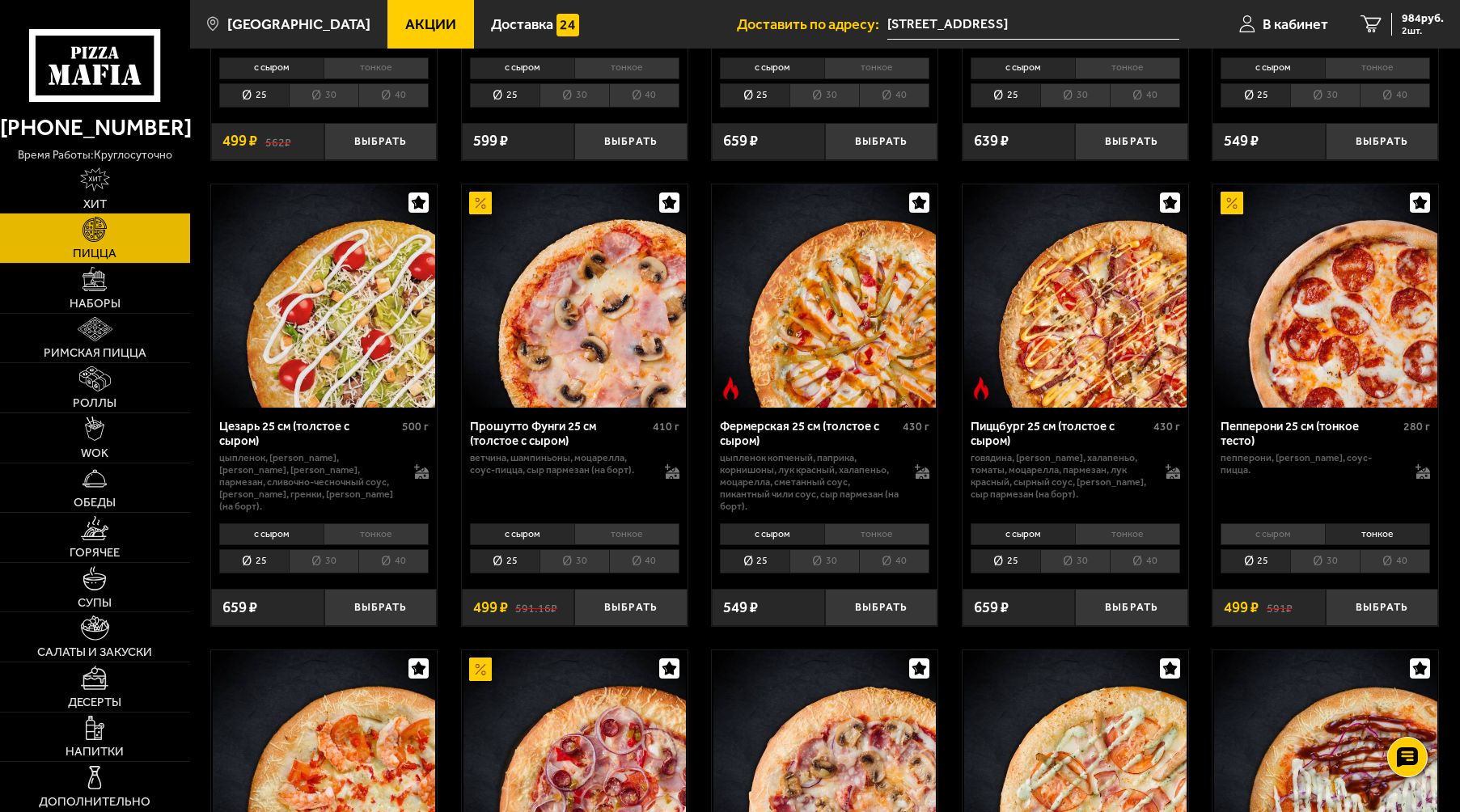
click at [1282, 526] on li "с сыром" at bounding box center [1272, 534] width 104 height 22
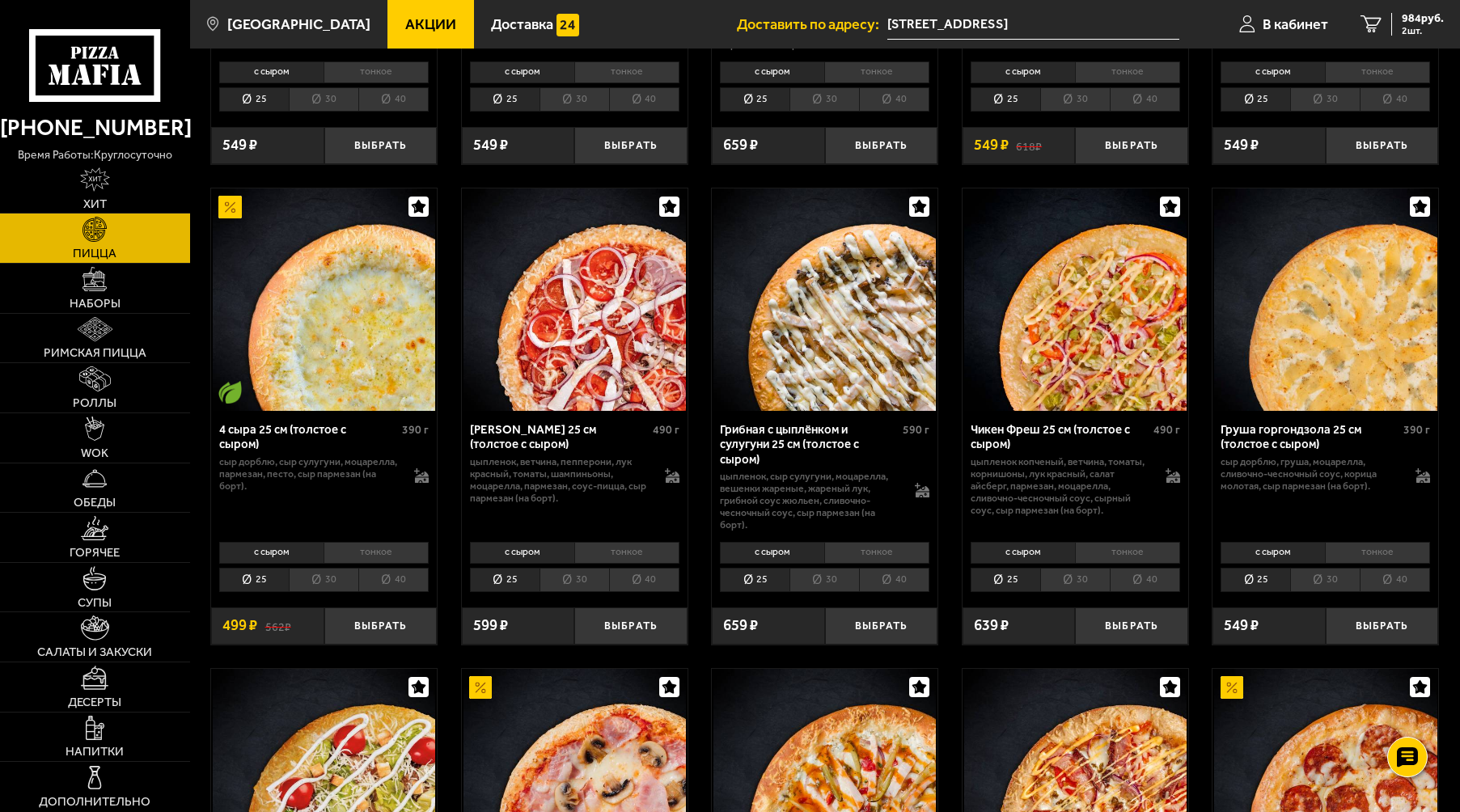
scroll to position [970, 0]
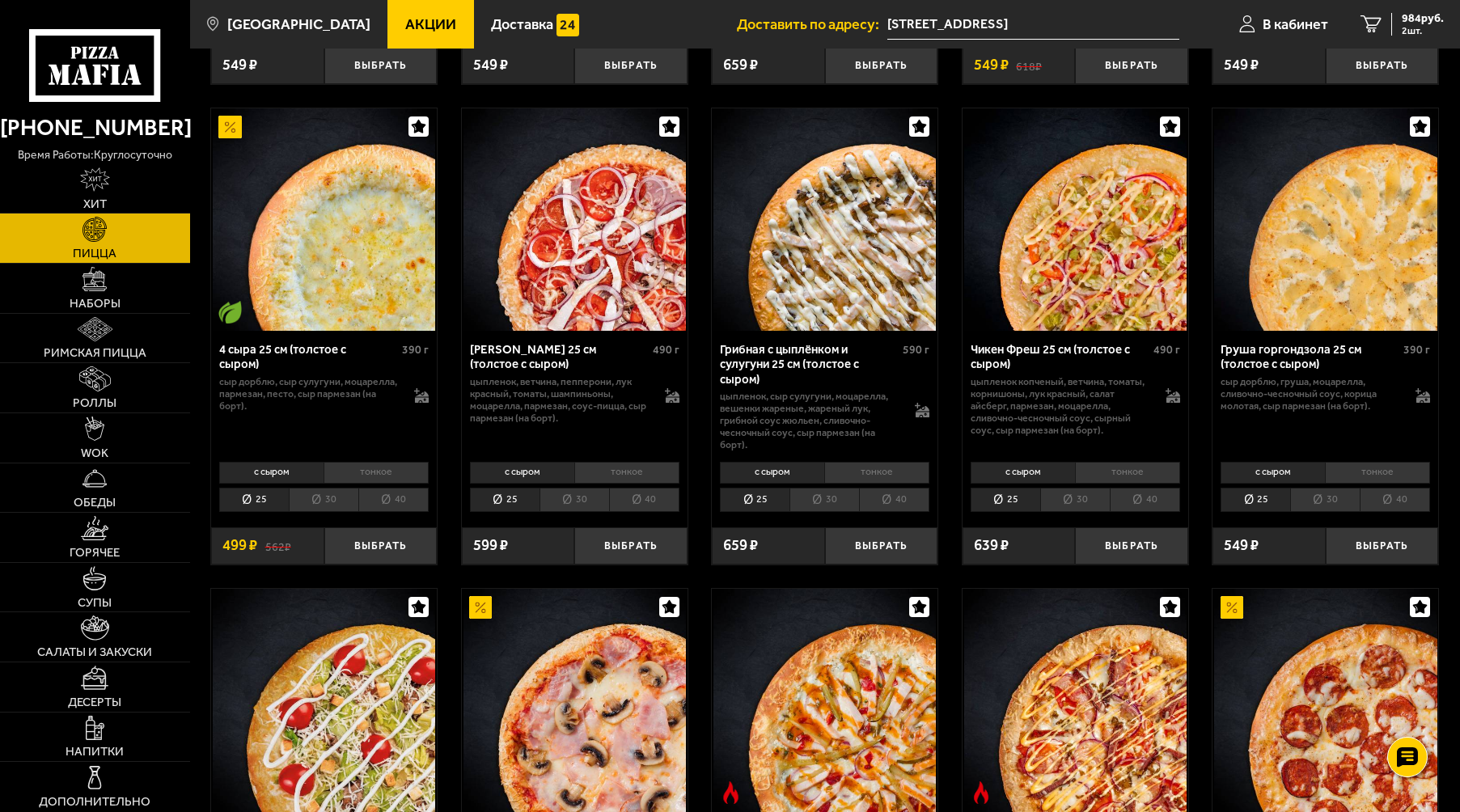
click at [875, 464] on li "тонкое" at bounding box center [877, 473] width 105 height 22
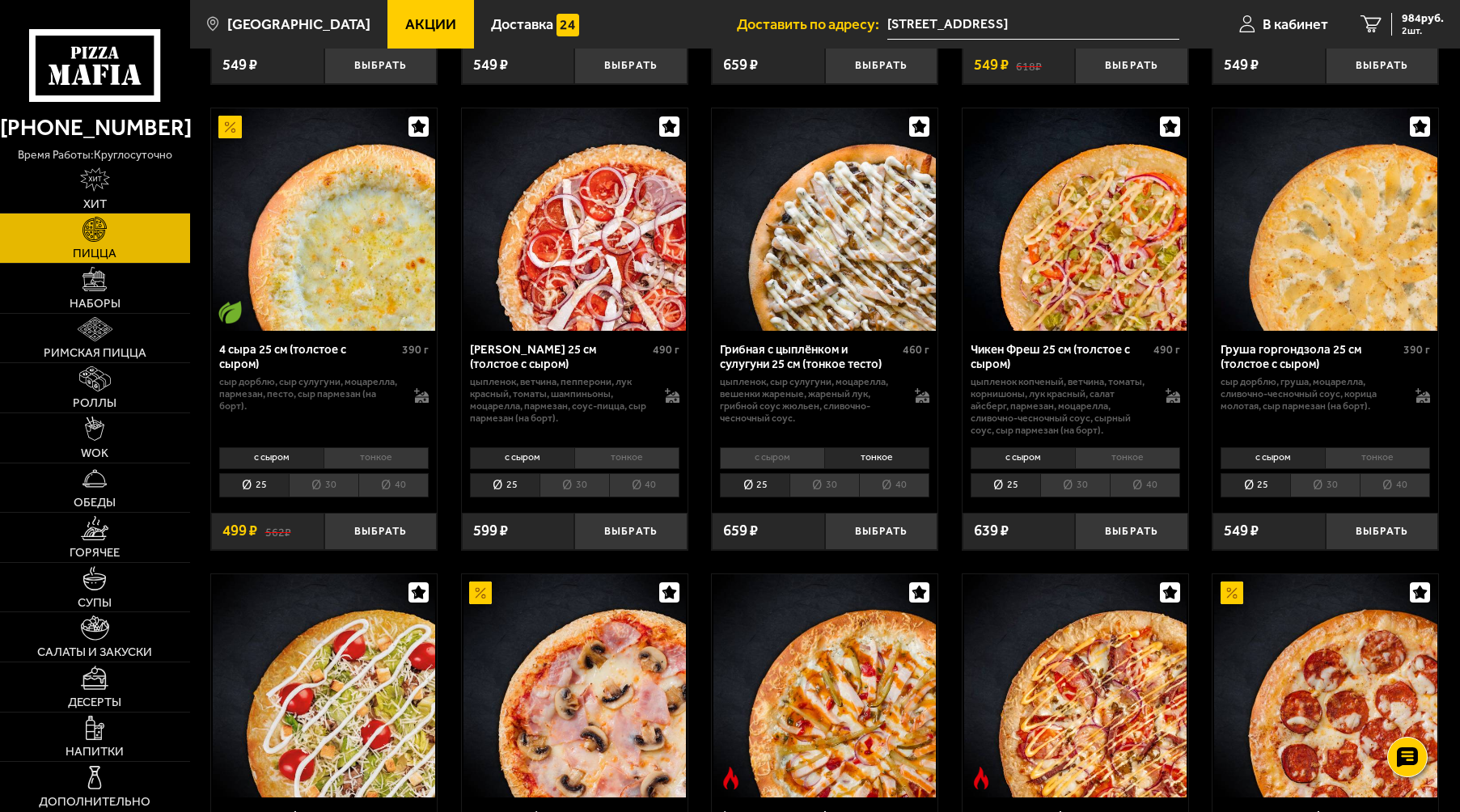
click at [780, 450] on li "с сыром" at bounding box center [772, 458] width 104 height 22
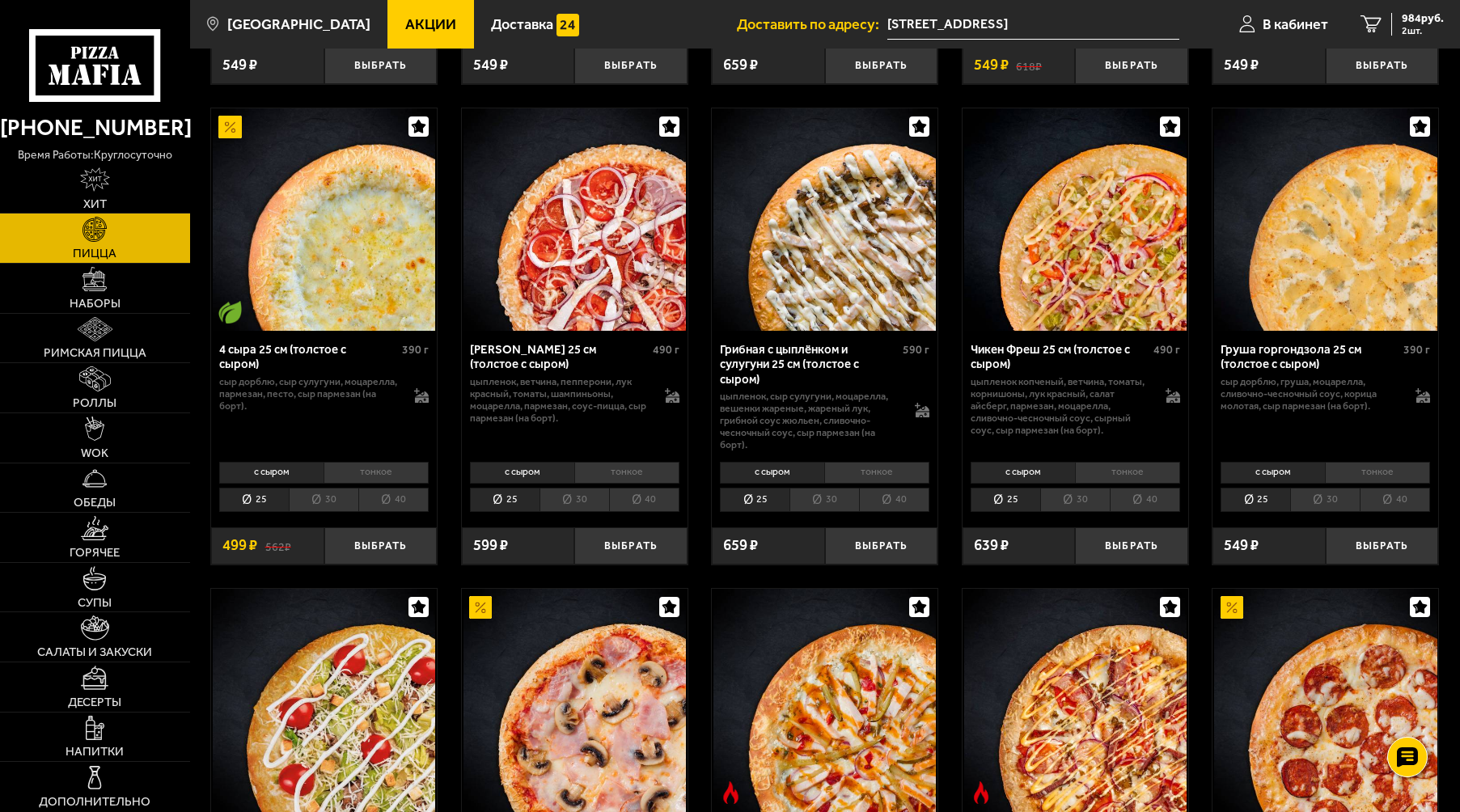
click at [888, 462] on li "тонкое" at bounding box center [877, 473] width 105 height 22
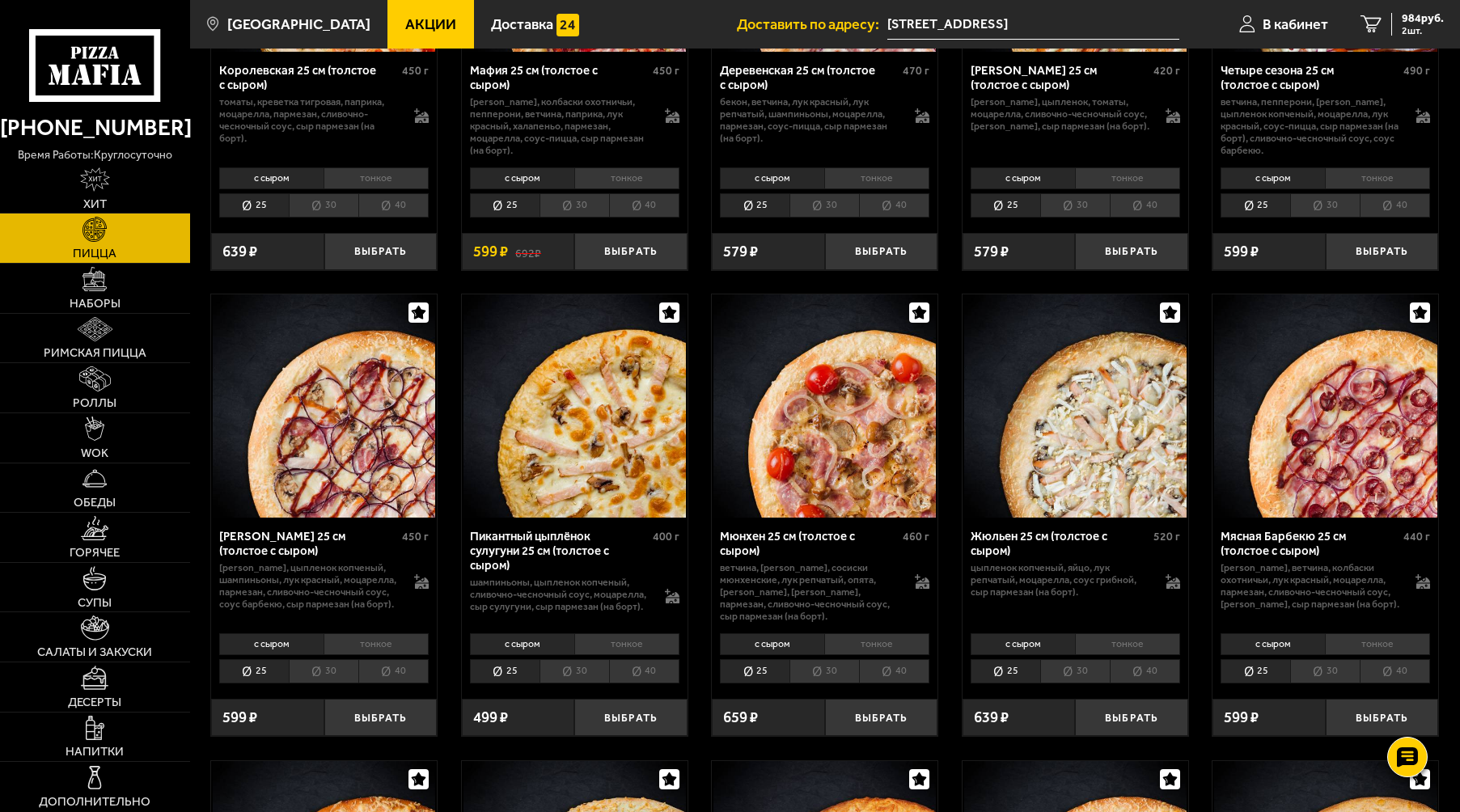
scroll to position [2183, 0]
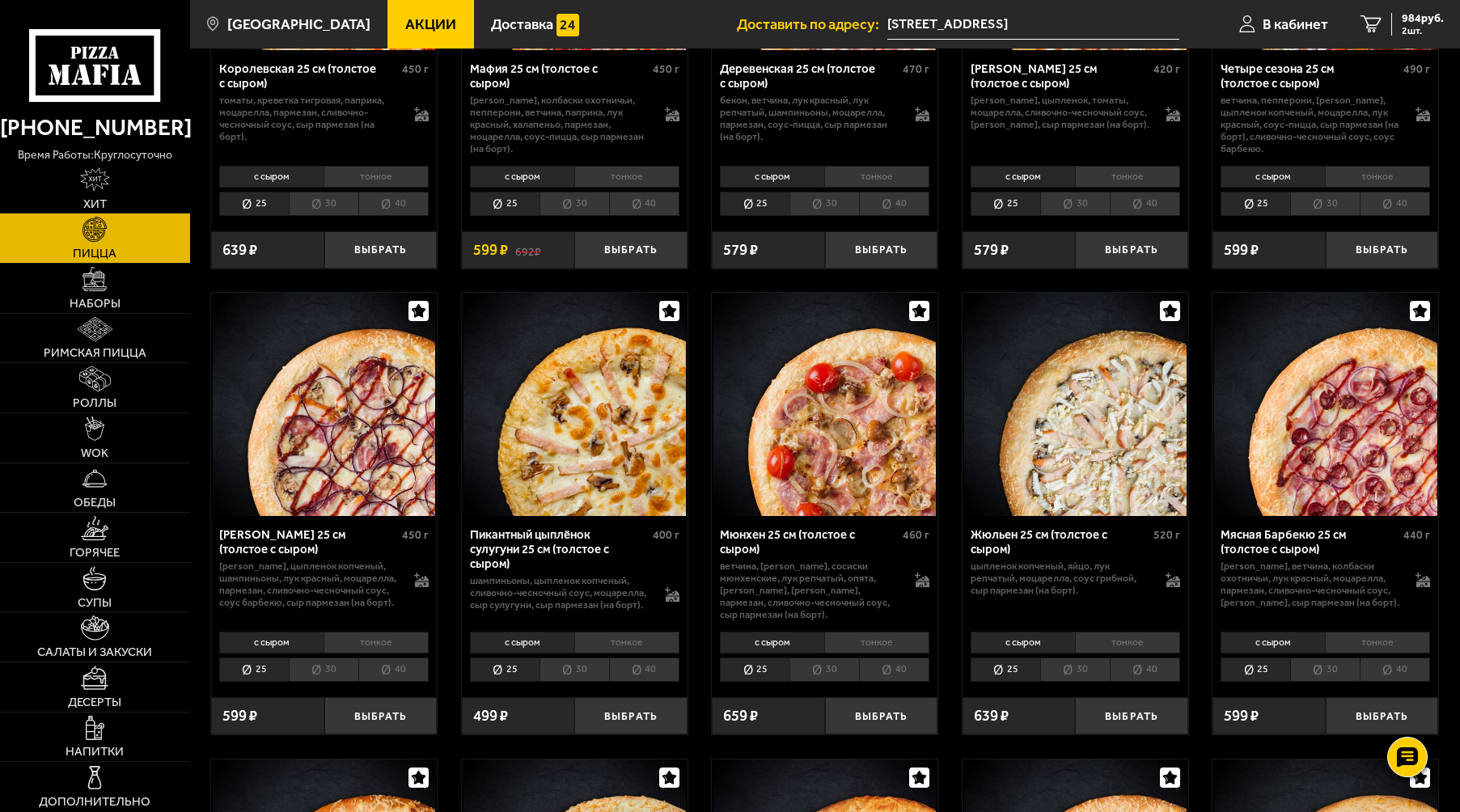
click at [626, 638] on li "тонкое" at bounding box center [627, 642] width 105 height 22
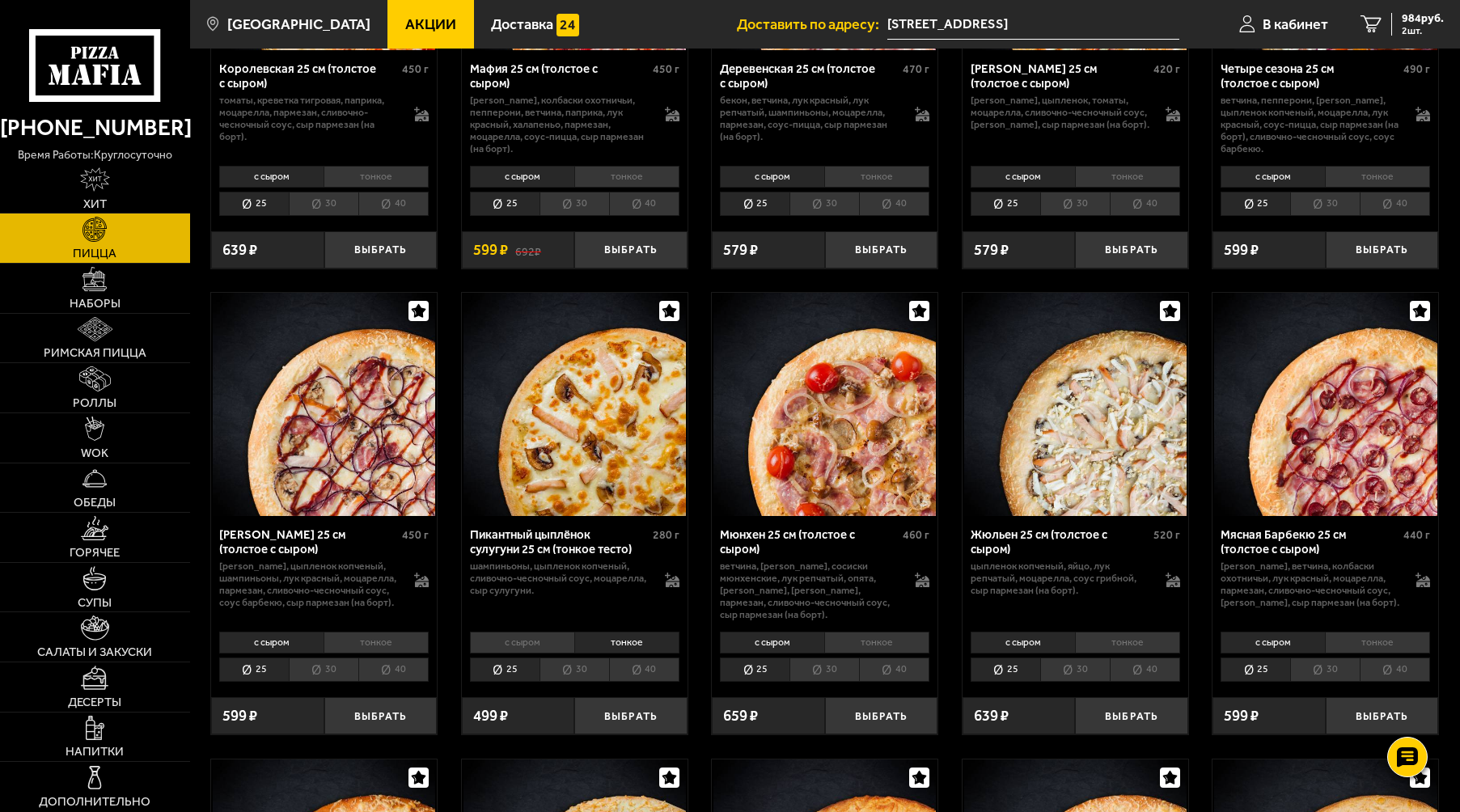
click at [1116, 639] on li "тонкое" at bounding box center [1127, 642] width 105 height 22
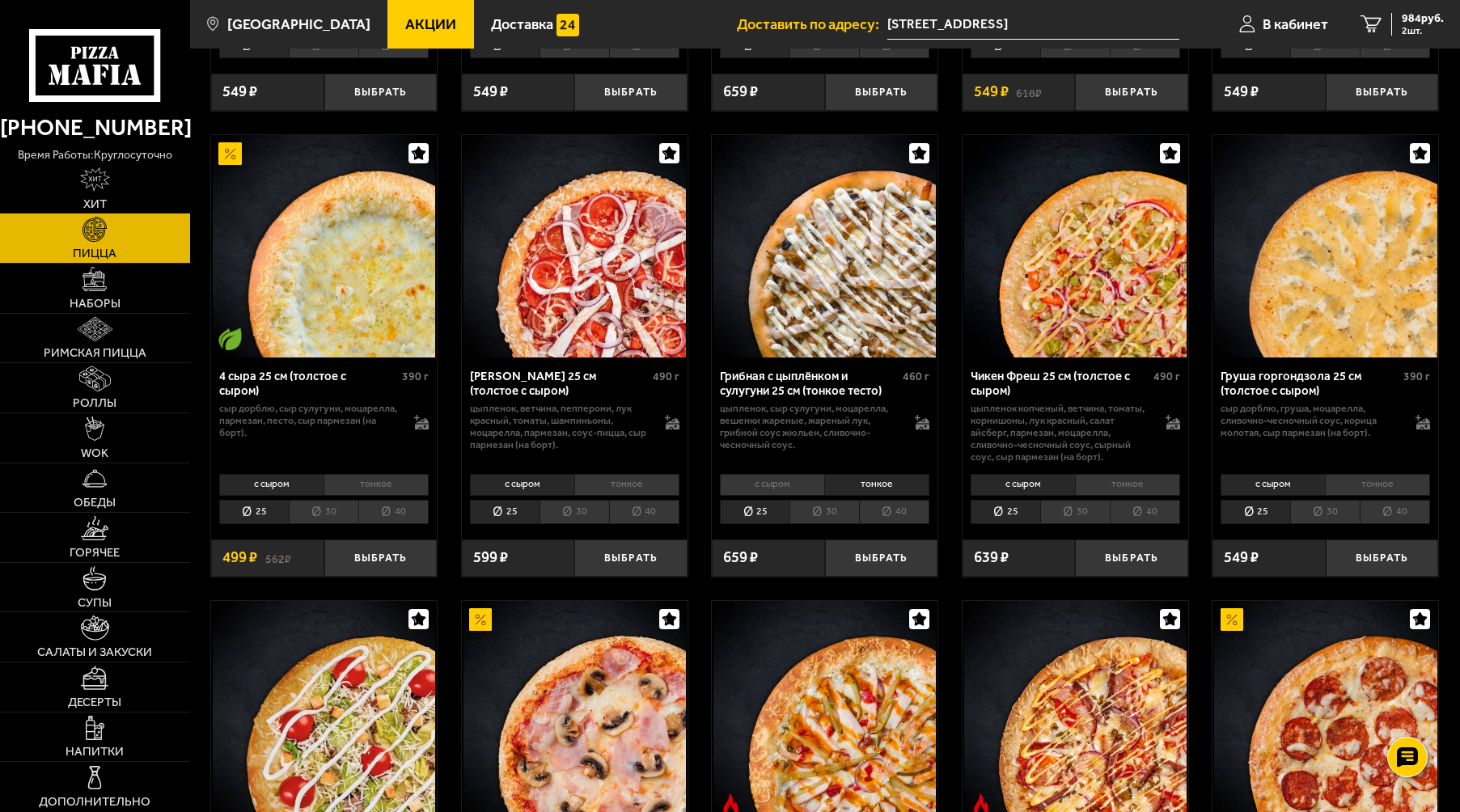
scroll to position [889, 0]
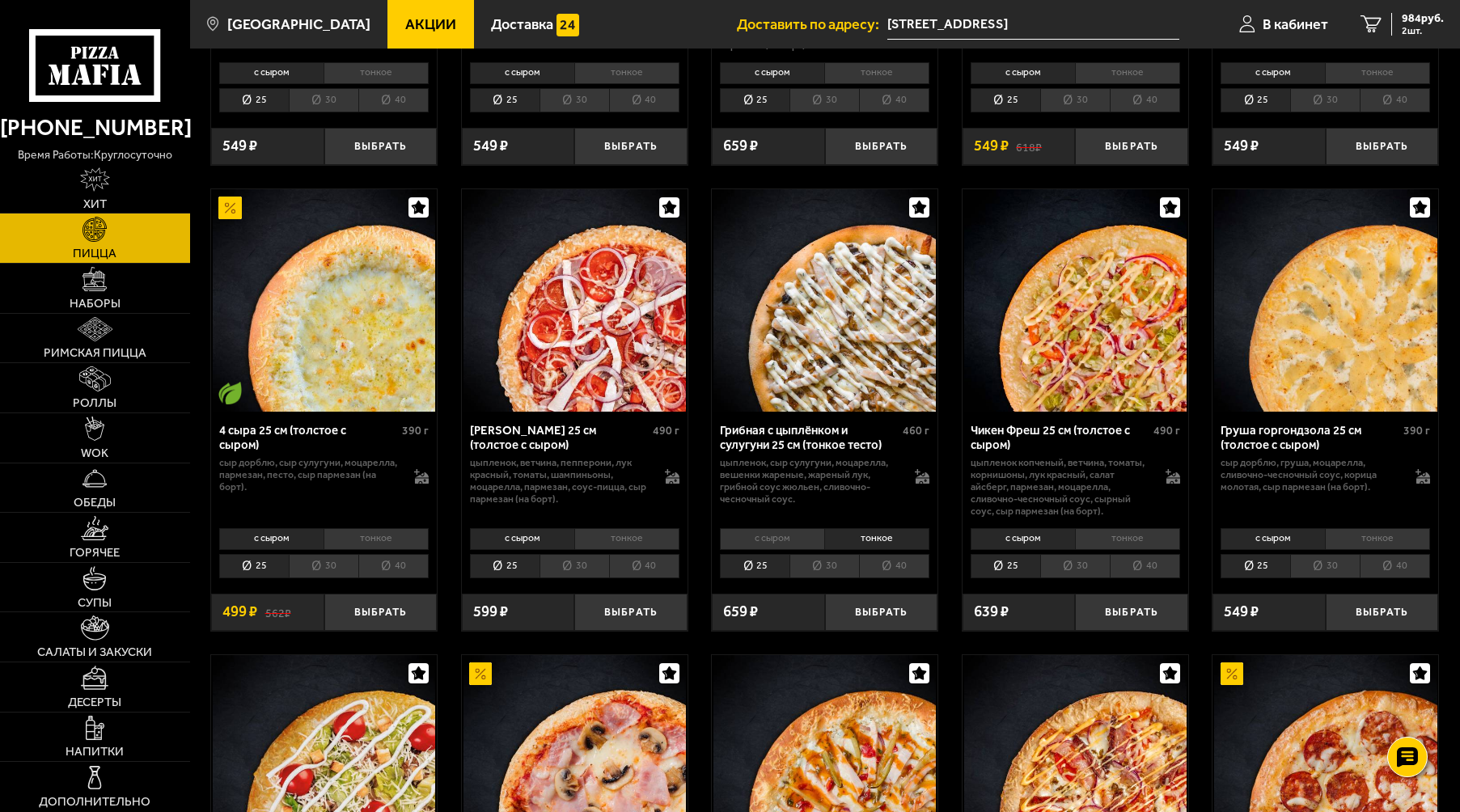
click at [788, 535] on li "с сыром" at bounding box center [772, 538] width 104 height 22
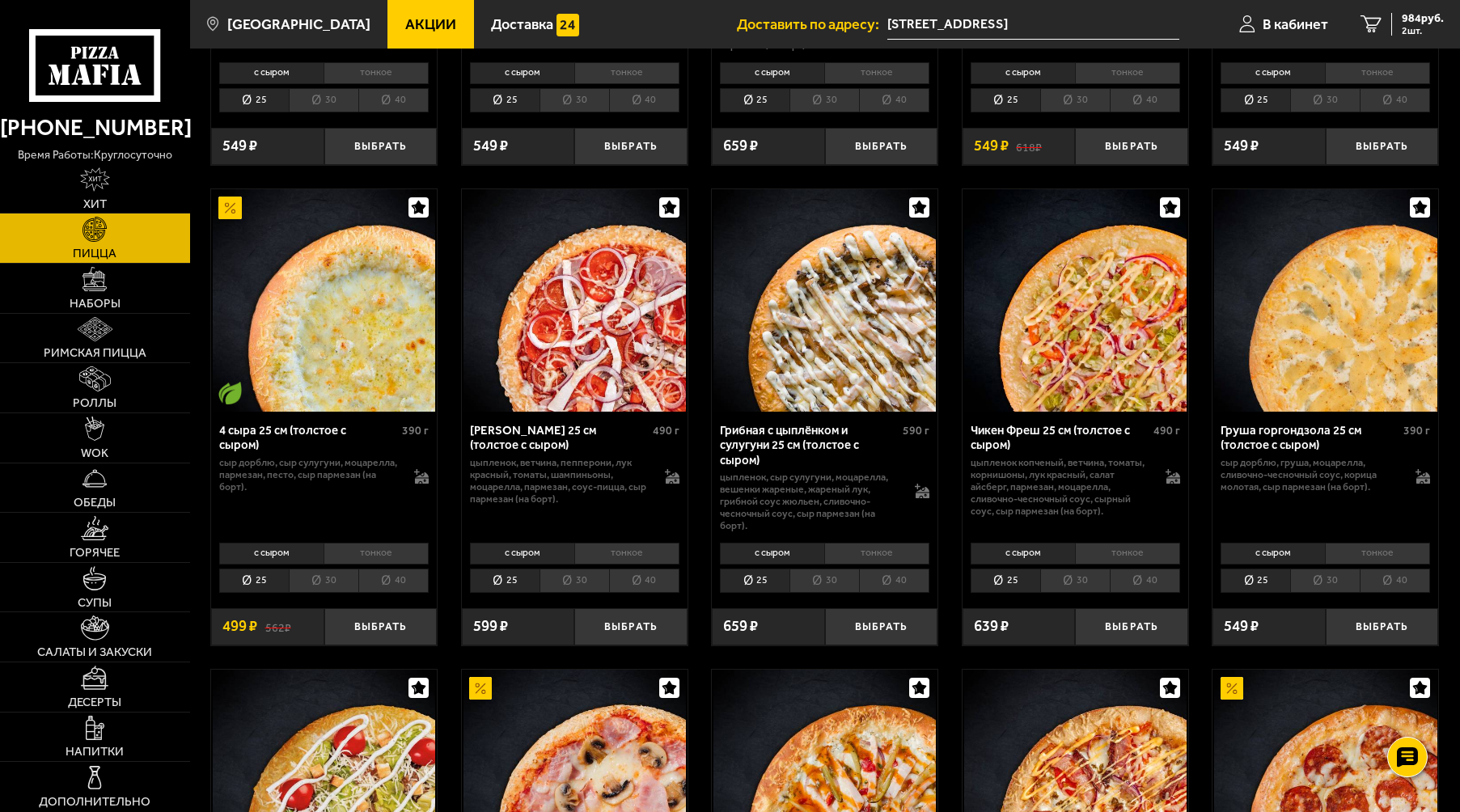
click at [885, 543] on li "тонкое" at bounding box center [877, 553] width 105 height 22
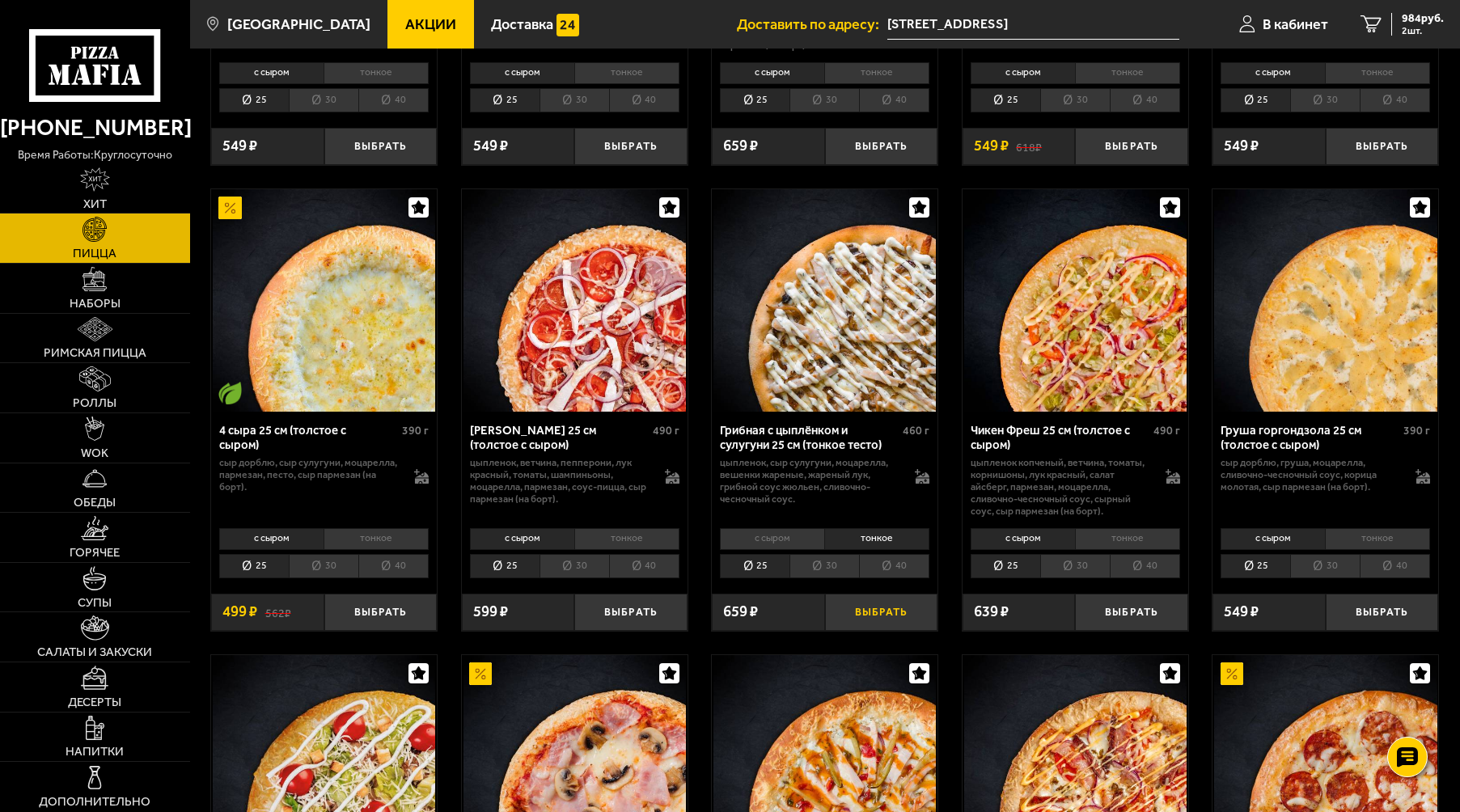
click at [891, 599] on button "Выбрать" at bounding box center [882, 612] width 113 height 37
